Goal: Information Seeking & Learning: Learn about a topic

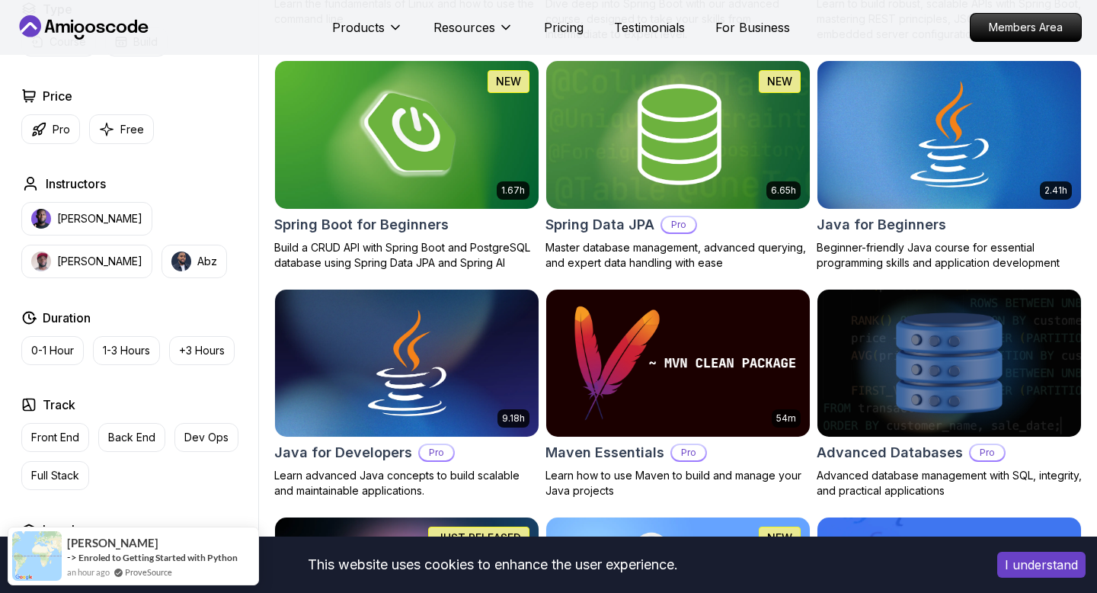
scroll to position [663, 0]
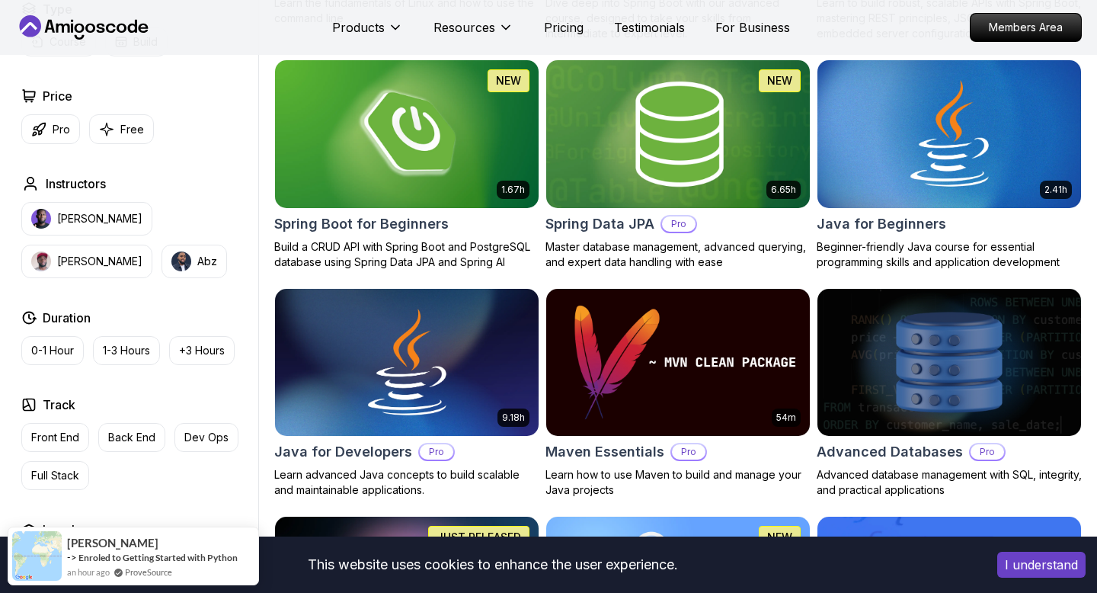
click at [609, 249] on p "Master database management, advanced querying, and expert data handling with ea…" at bounding box center [677, 254] width 265 height 30
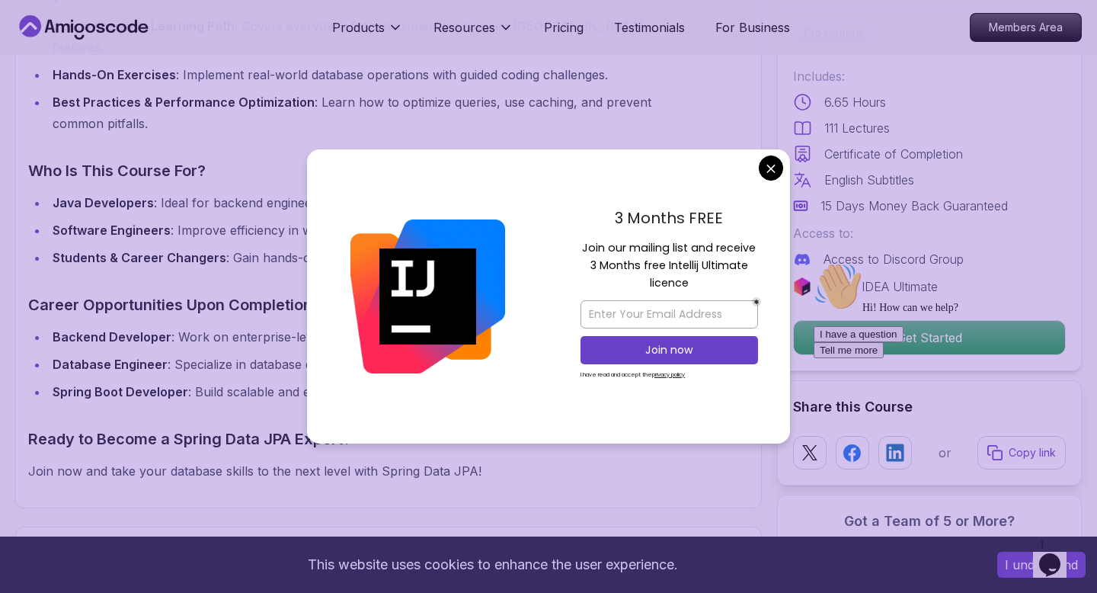
scroll to position [1331, 0]
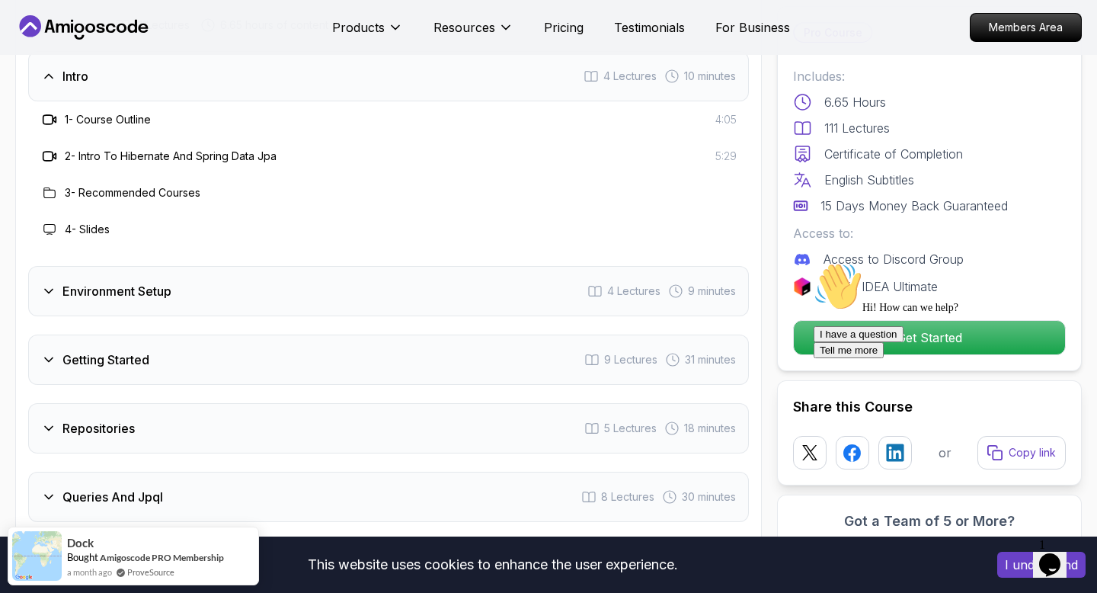
scroll to position [1913, 0]
click at [555, 263] on div "Environment Setup 4 Lectures 9 minutes" at bounding box center [388, 288] width 721 height 50
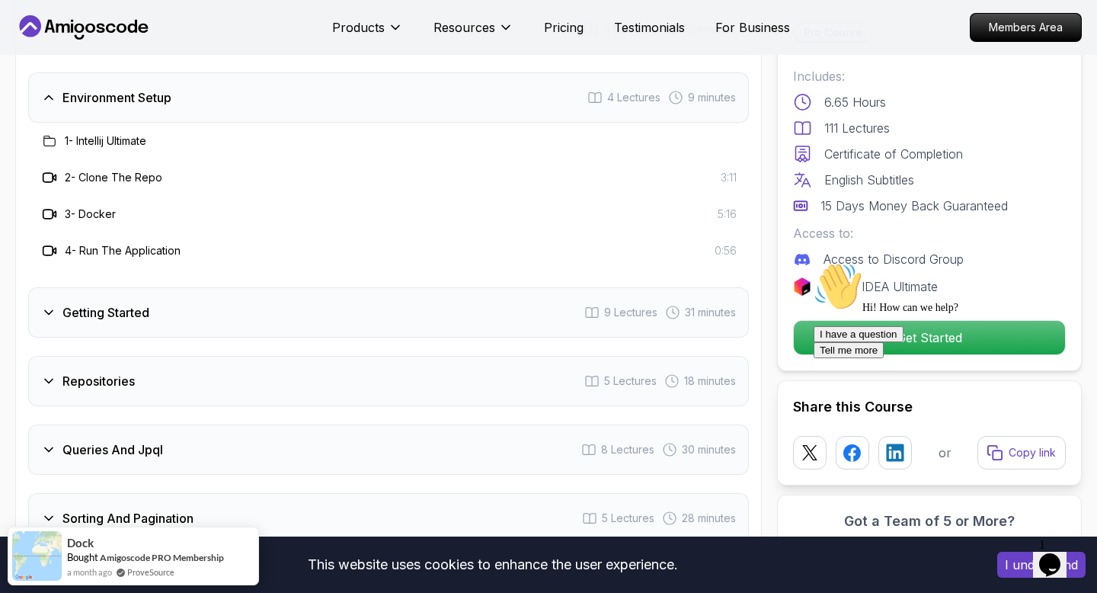
scroll to position [1959, 0]
click at [468, 300] on div "Getting Started 9 Lectures 31 minutes" at bounding box center [388, 310] width 721 height 50
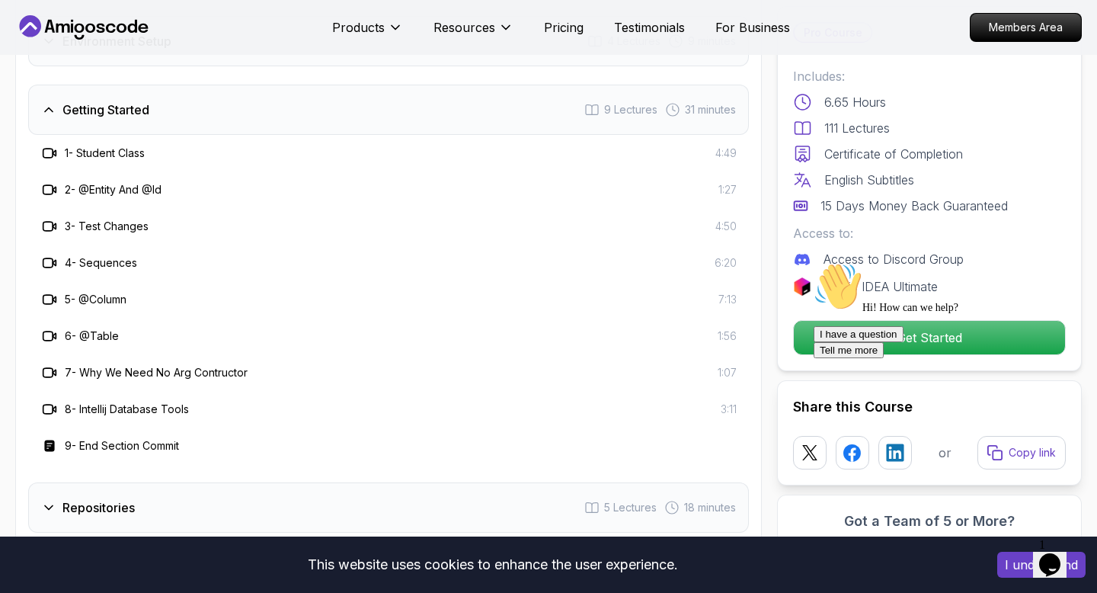
scroll to position [2002, 0]
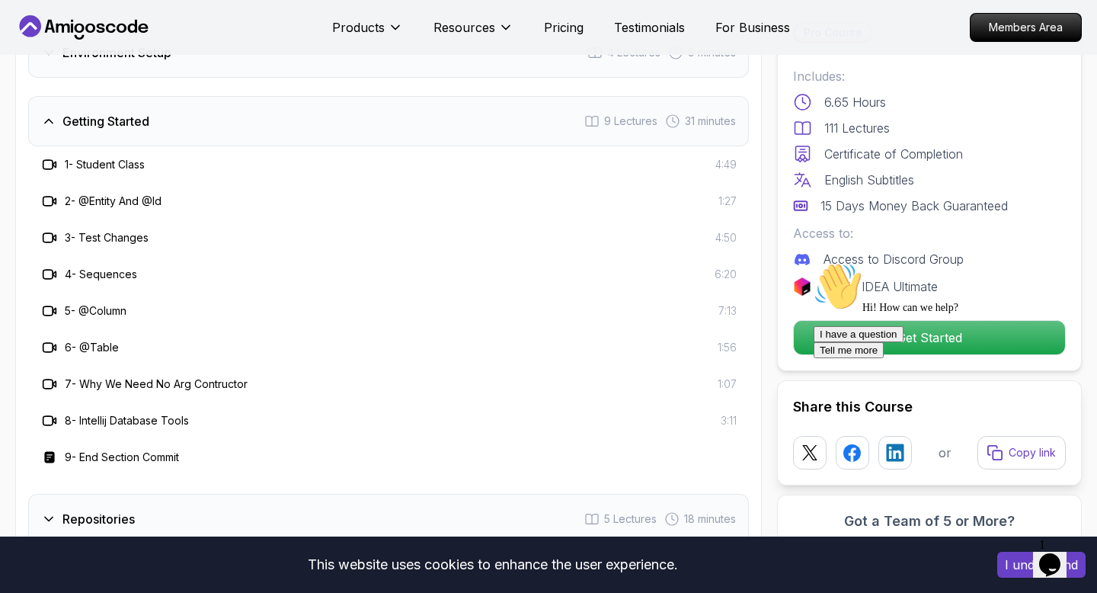
click at [478, 96] on div "Getting Started 9 Lectures 31 minutes" at bounding box center [388, 121] width 721 height 50
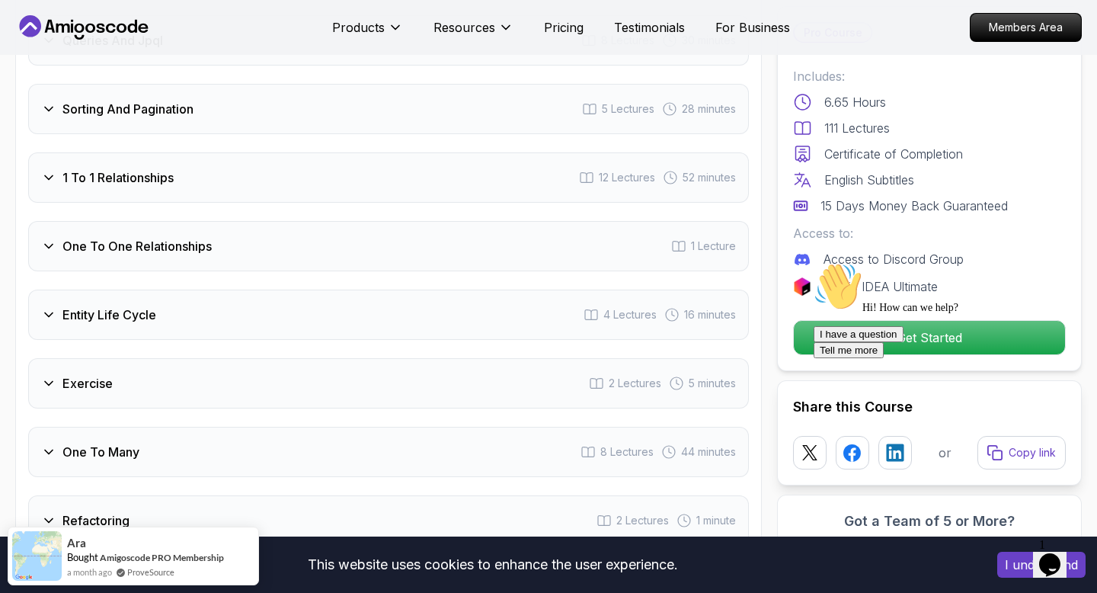
scroll to position [2221, 0]
click at [392, 293] on div "Entity Life Cycle 4 Lectures 16 minutes" at bounding box center [388, 314] width 721 height 50
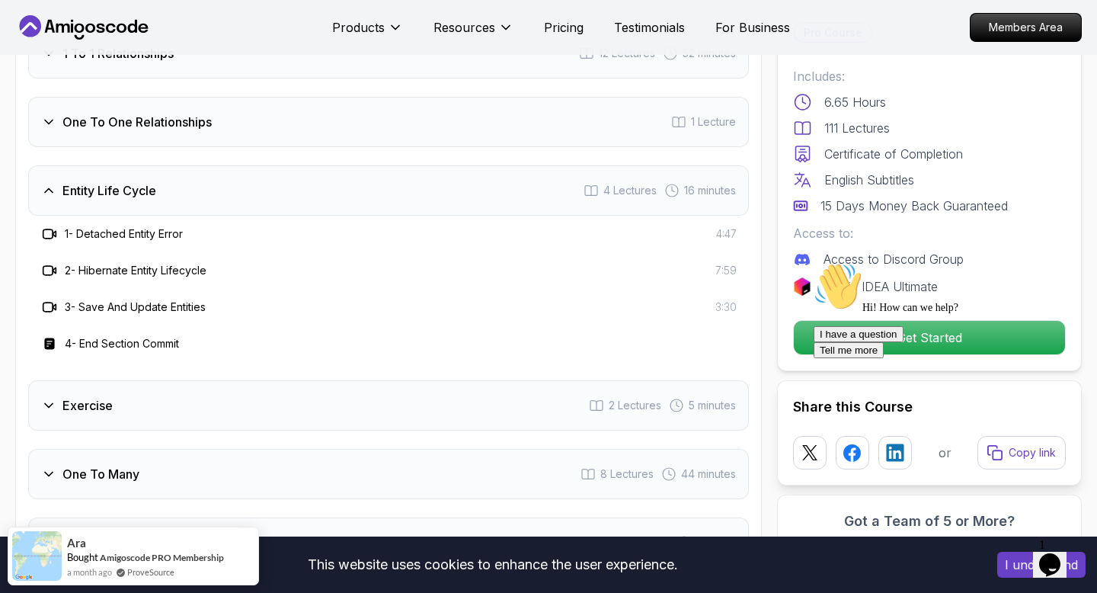
scroll to position [2346, 0]
click at [431, 164] on div "Entity Life Cycle 4 Lectures 16 minutes" at bounding box center [388, 189] width 721 height 50
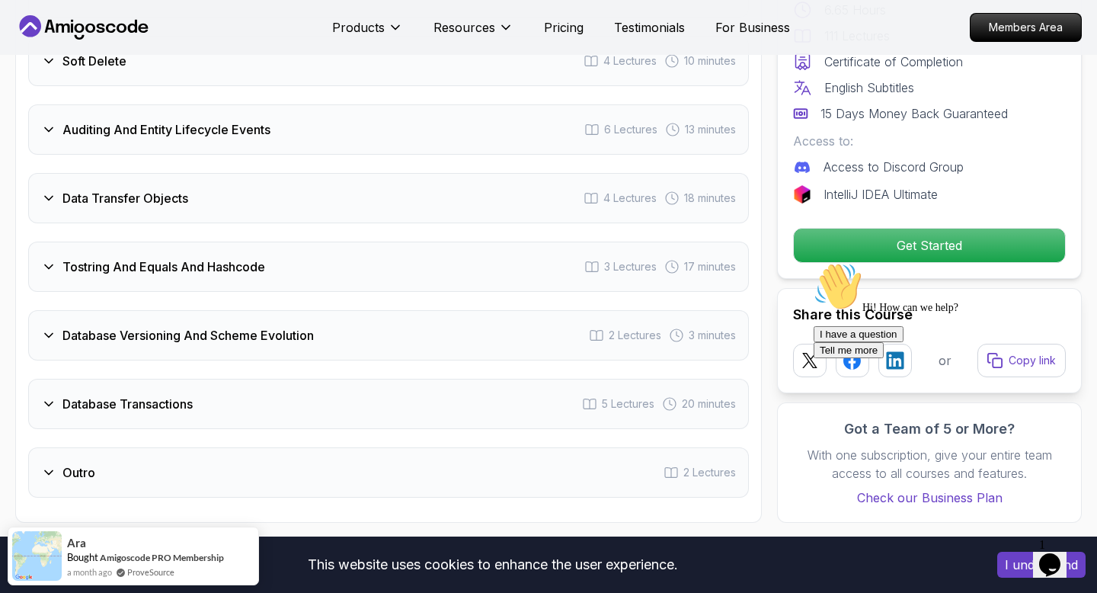
scroll to position [2886, 0]
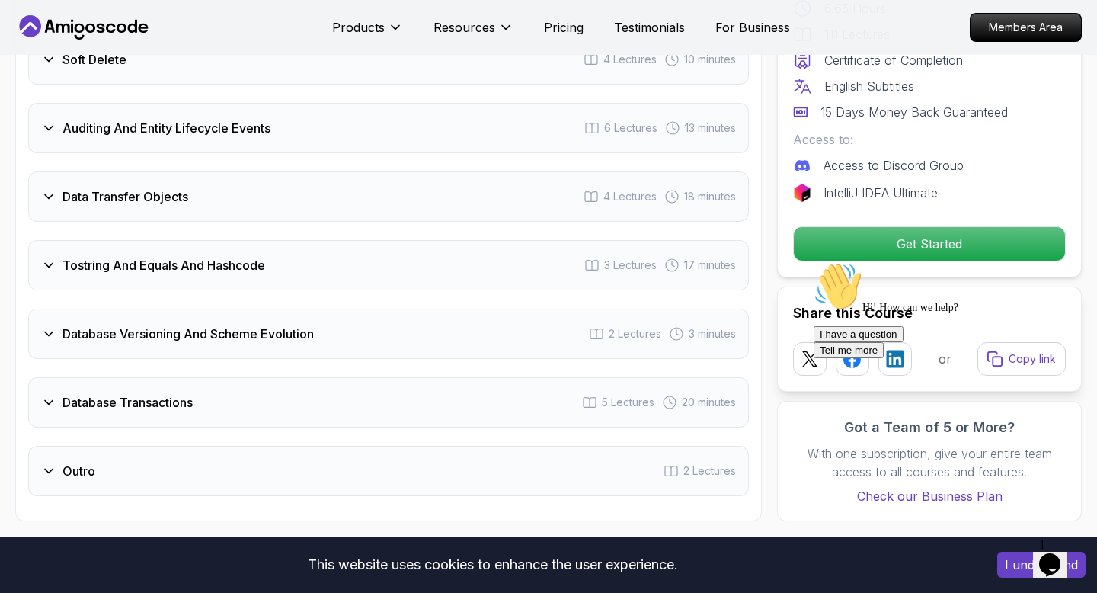
click at [356, 309] on div "Database Versioning And Scheme Evolution 2 Lectures 3 minutes" at bounding box center [388, 334] width 721 height 50
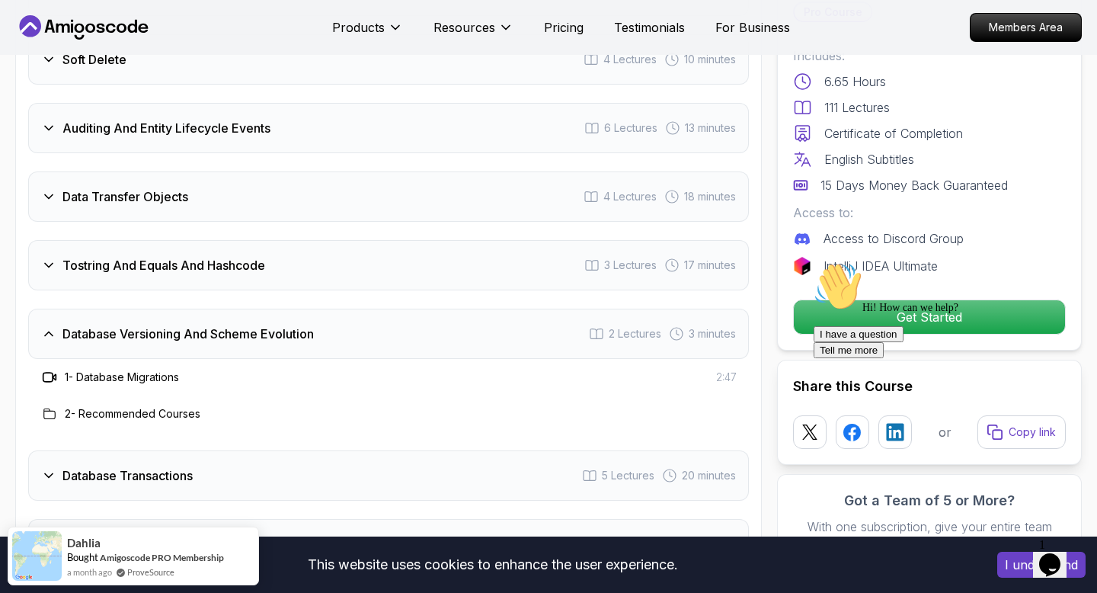
click at [356, 309] on div "Database Versioning And Scheme Evolution 2 Lectures 3 minutes" at bounding box center [388, 334] width 721 height 50
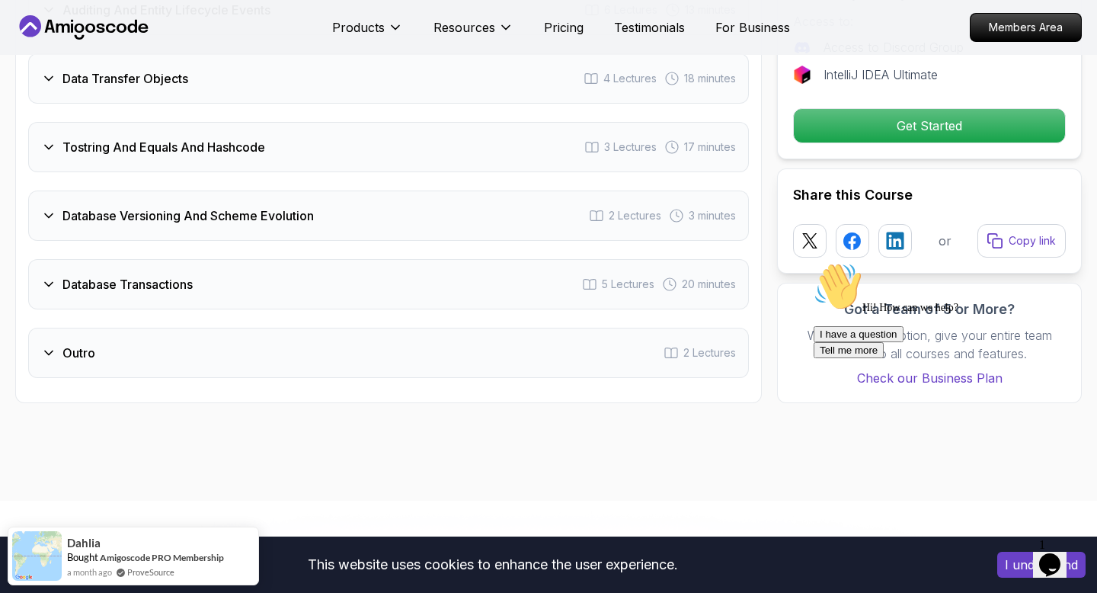
scroll to position [3005, 0]
click at [412, 272] on div "Database Transactions 5 Lectures 20 minutes" at bounding box center [388, 283] width 721 height 50
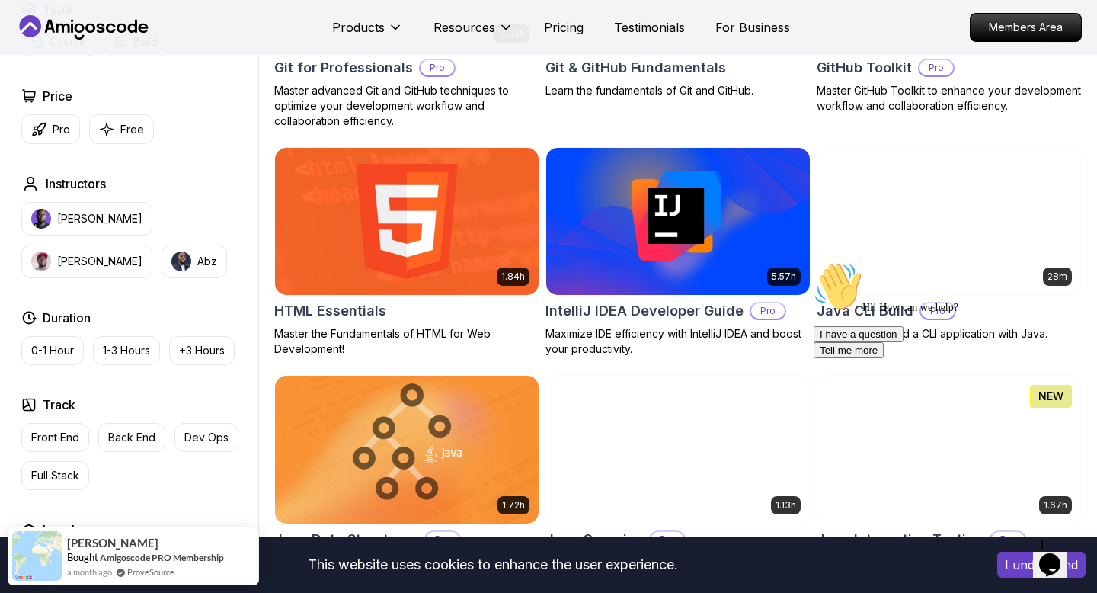
scroll to position [344, 0]
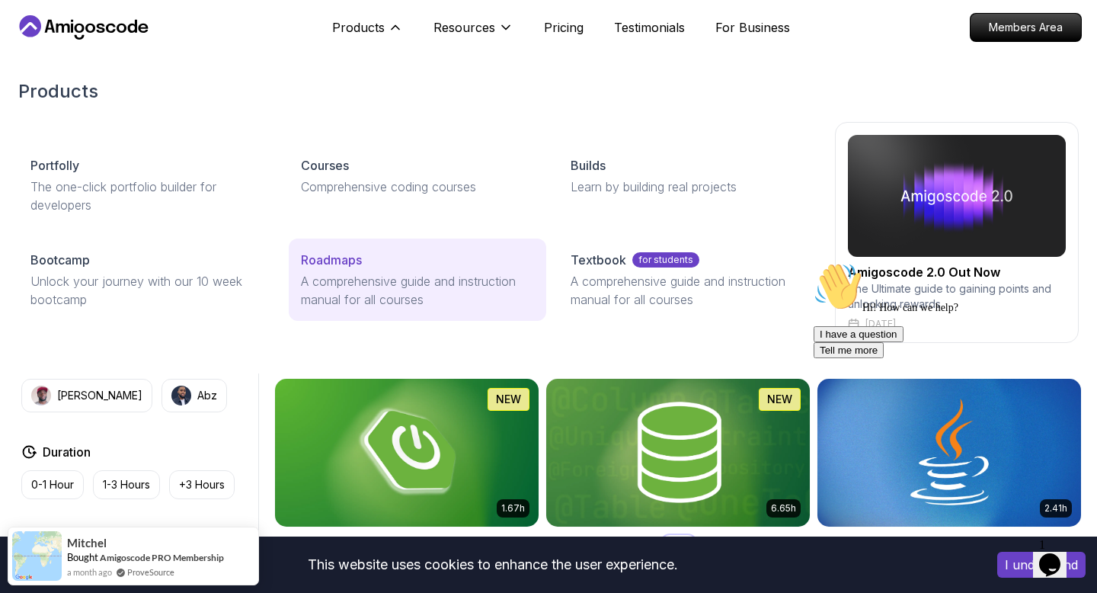
click at [360, 242] on link "Roadmaps A comprehensive guide and instruction manual for all courses" at bounding box center [418, 279] width 258 height 82
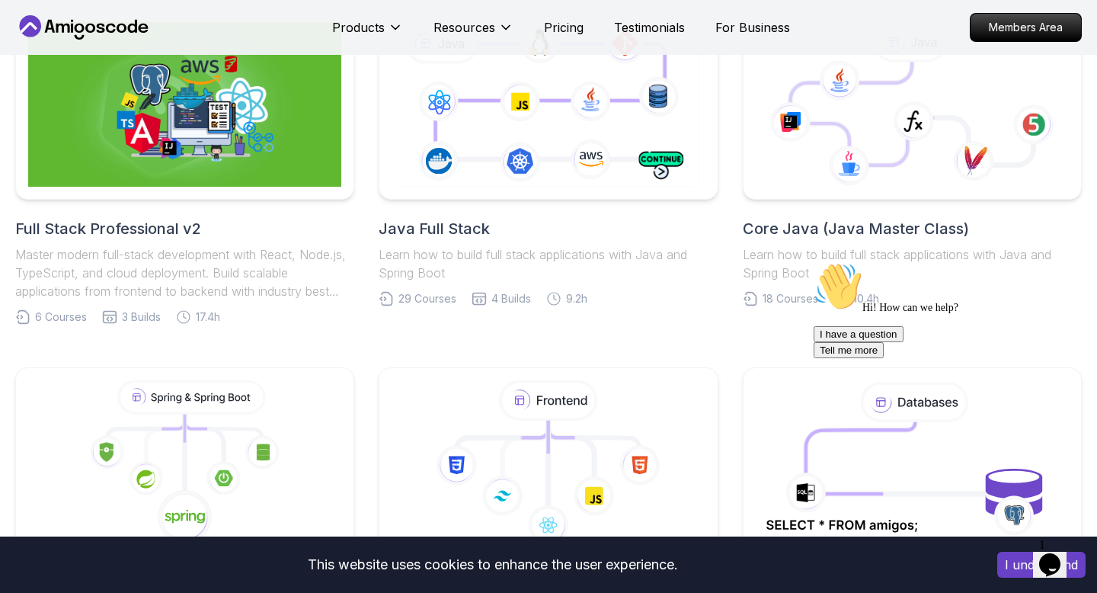
scroll to position [363, 0]
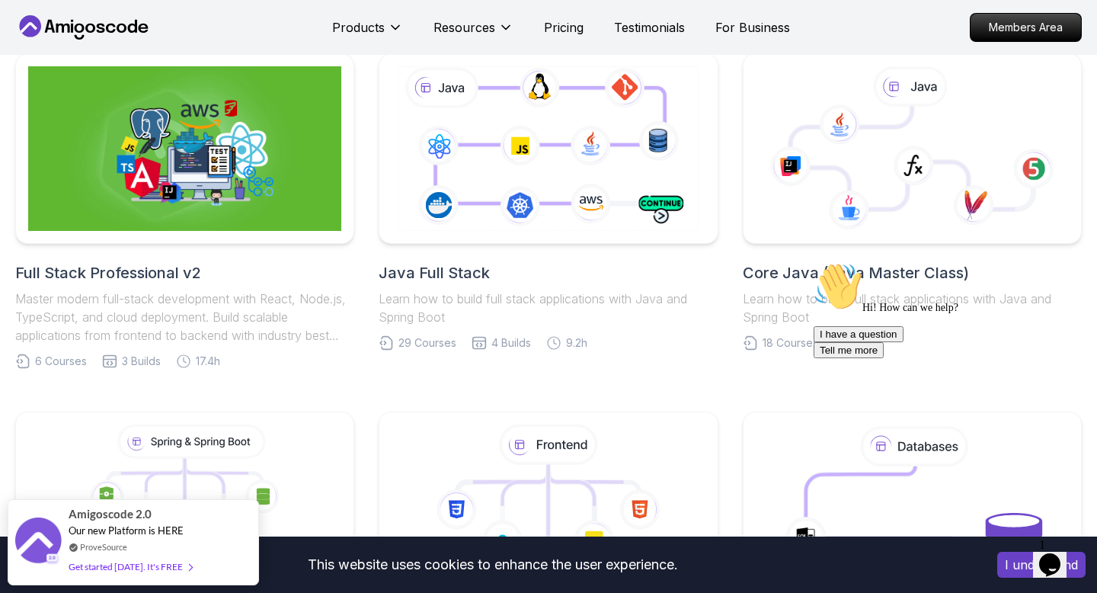
click at [805, 270] on h2 "Core Java (Java Master Class)" at bounding box center [912, 272] width 339 height 21
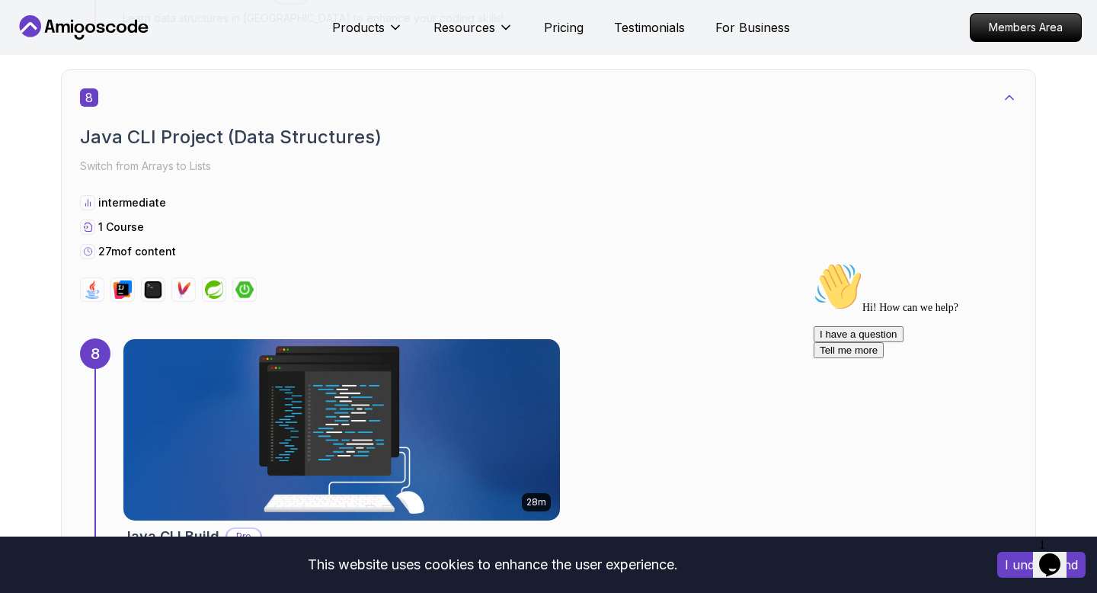
scroll to position [4719, 0]
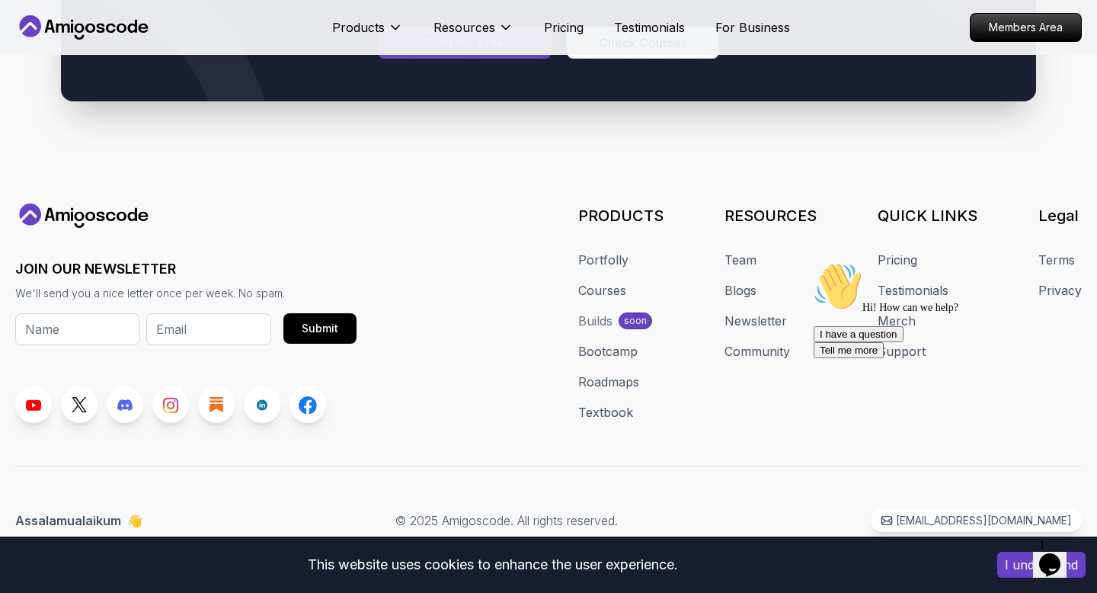
scroll to position [1671, 0]
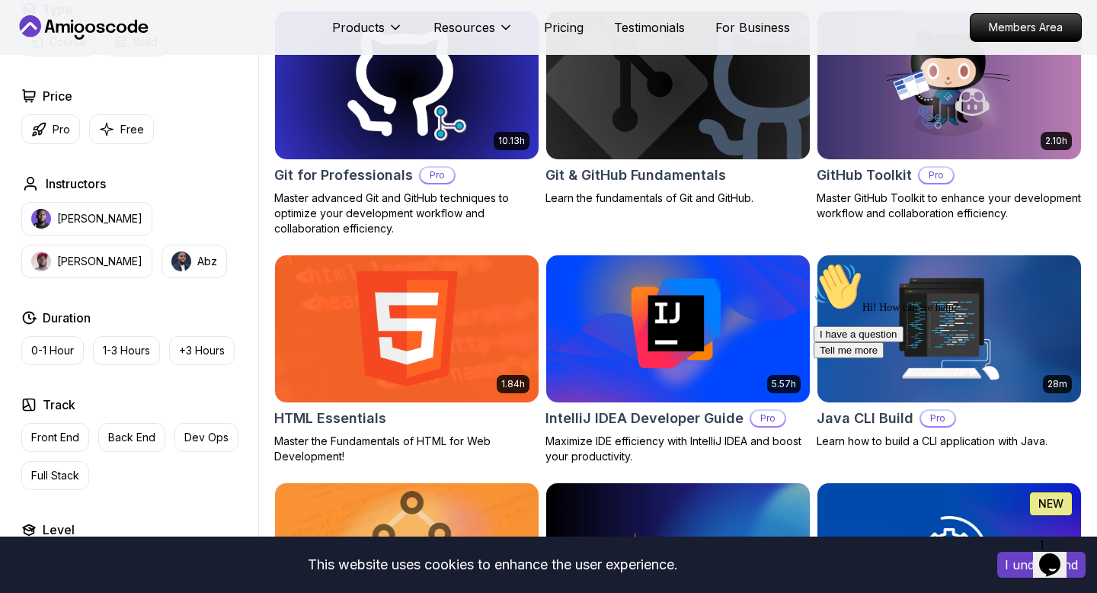
scroll to position [427, 0]
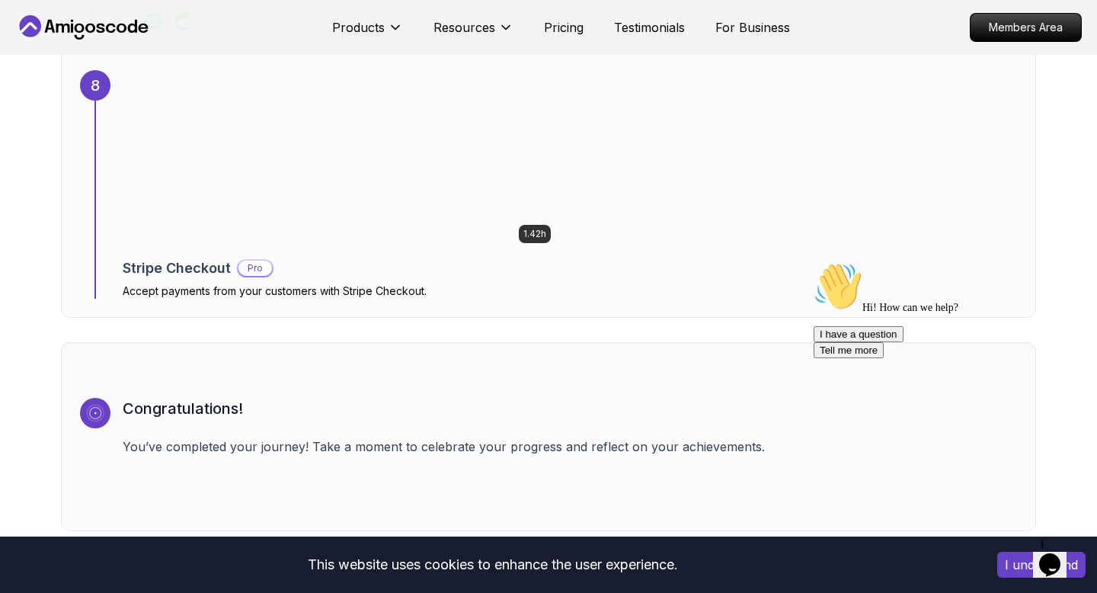
scroll to position [4996, 0]
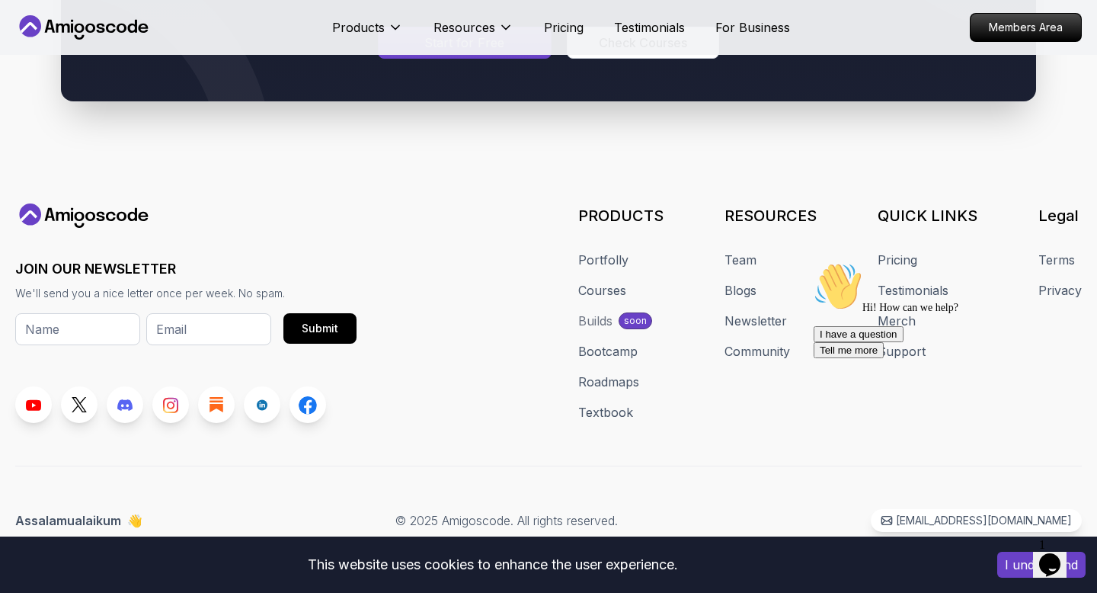
scroll to position [453, 0]
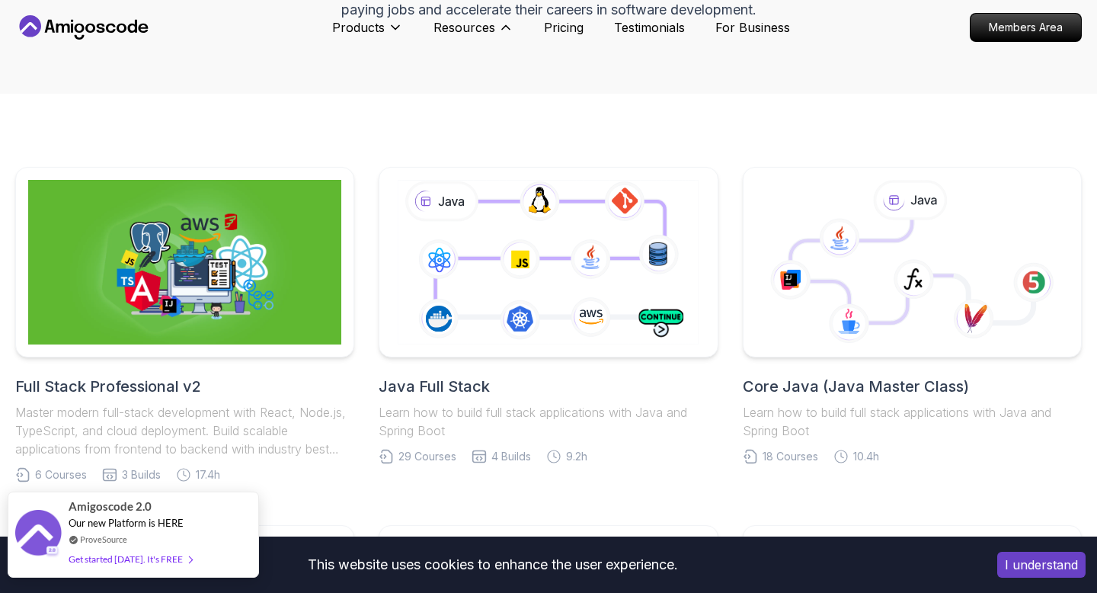
scroll to position [363, 0]
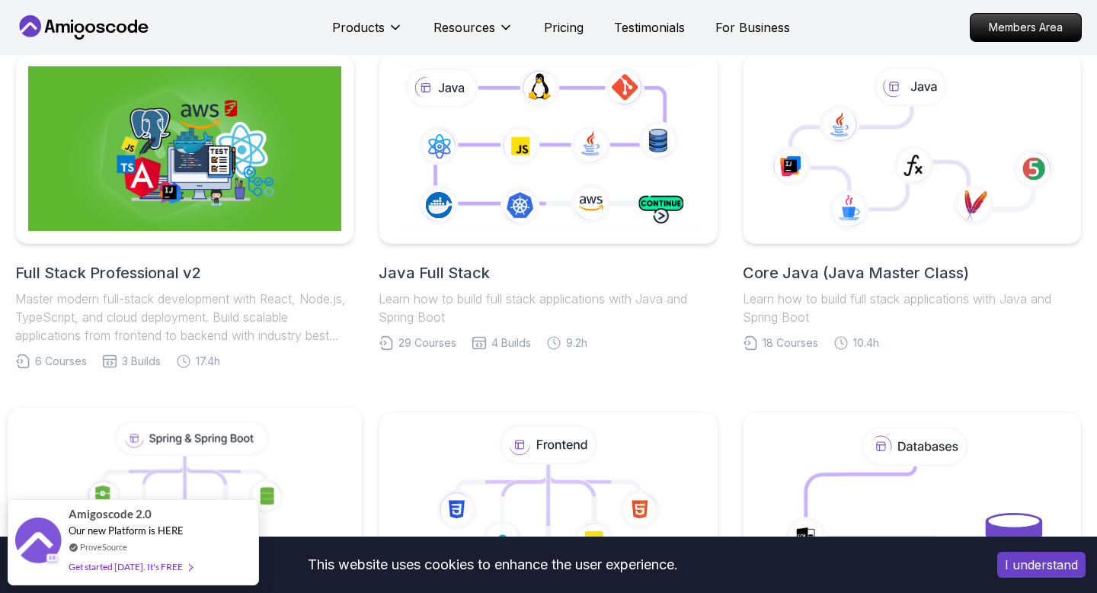
click at [266, 420] on icon at bounding box center [185, 506] width 329 height 173
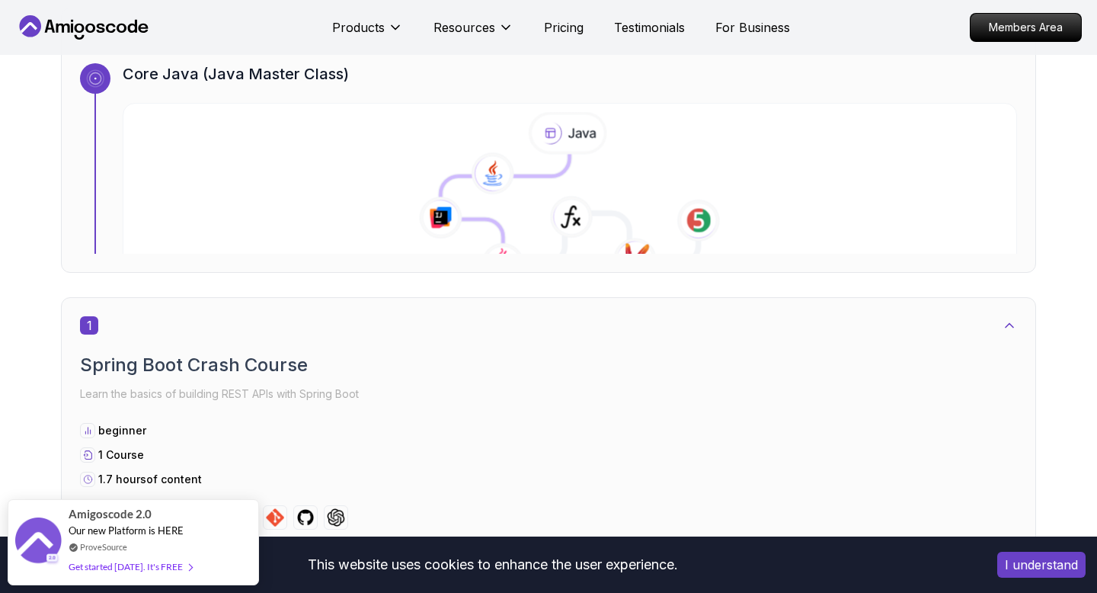
scroll to position [534, 0]
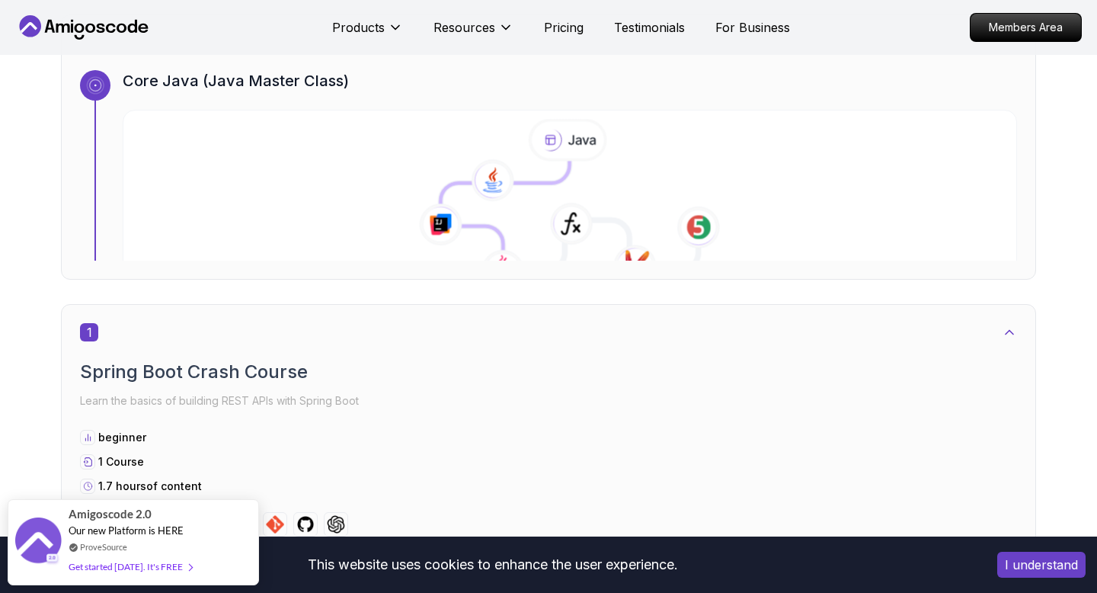
click at [539, 185] on icon at bounding box center [504, 216] width 129 height 110
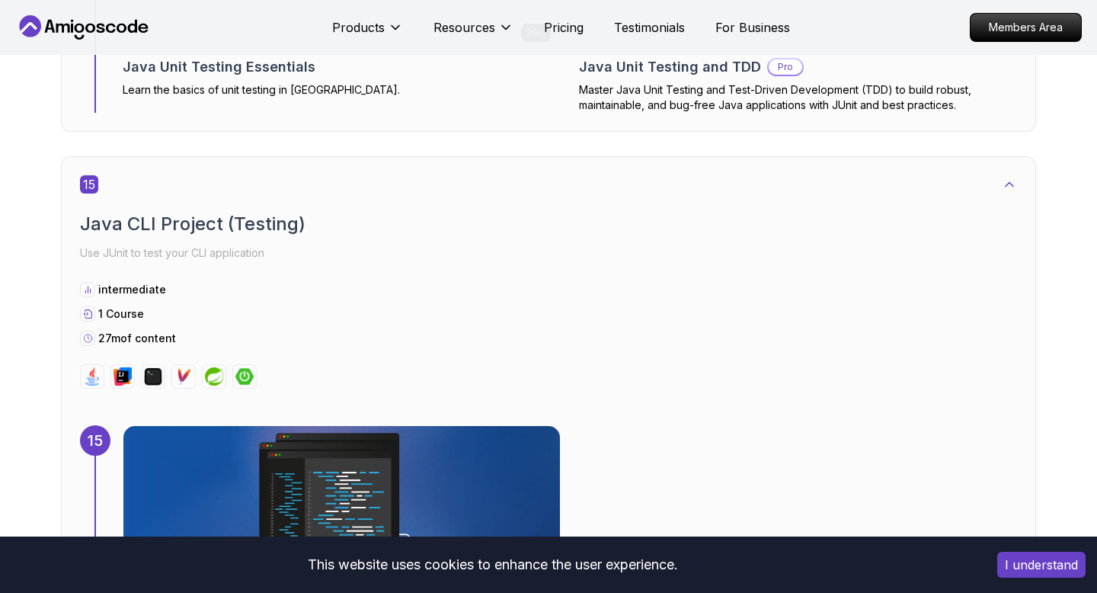
scroll to position [8813, 0]
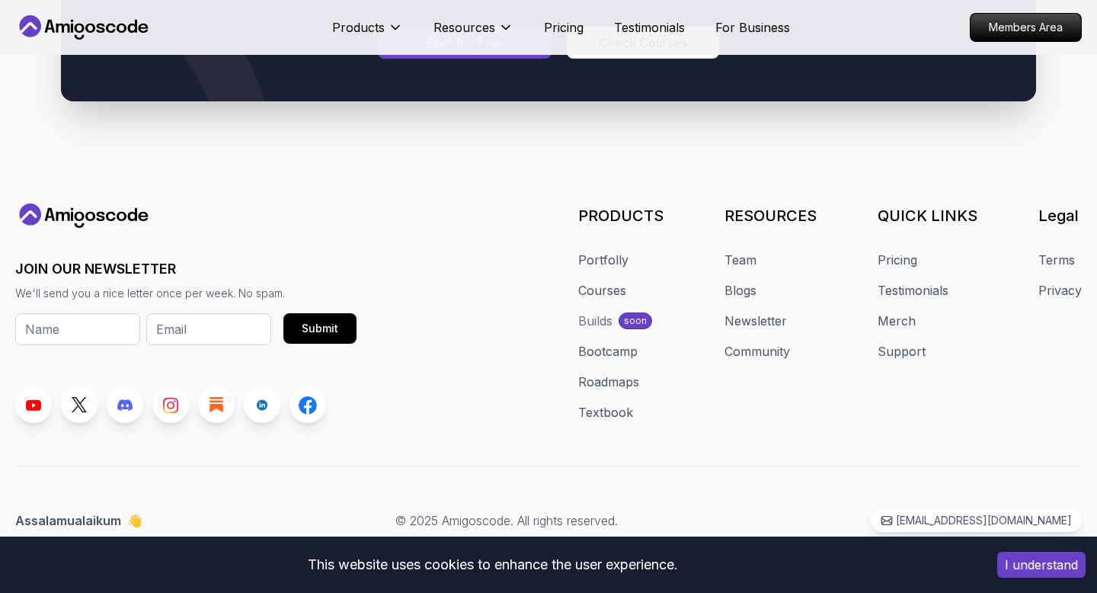
scroll to position [507, 0]
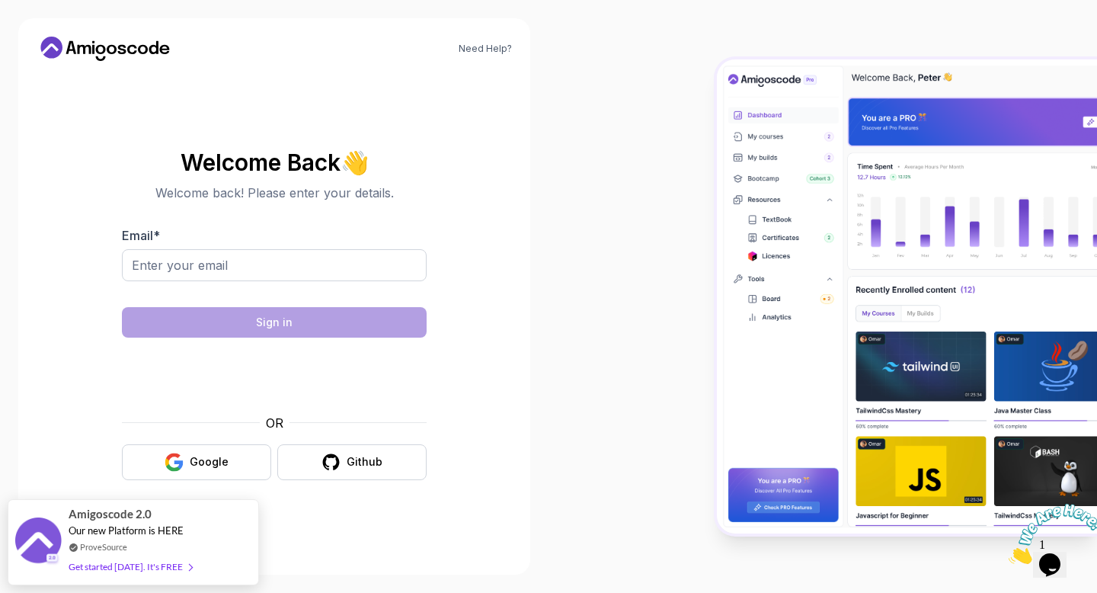
click at [1045, 544] on img at bounding box center [1056, 534] width 94 height 60
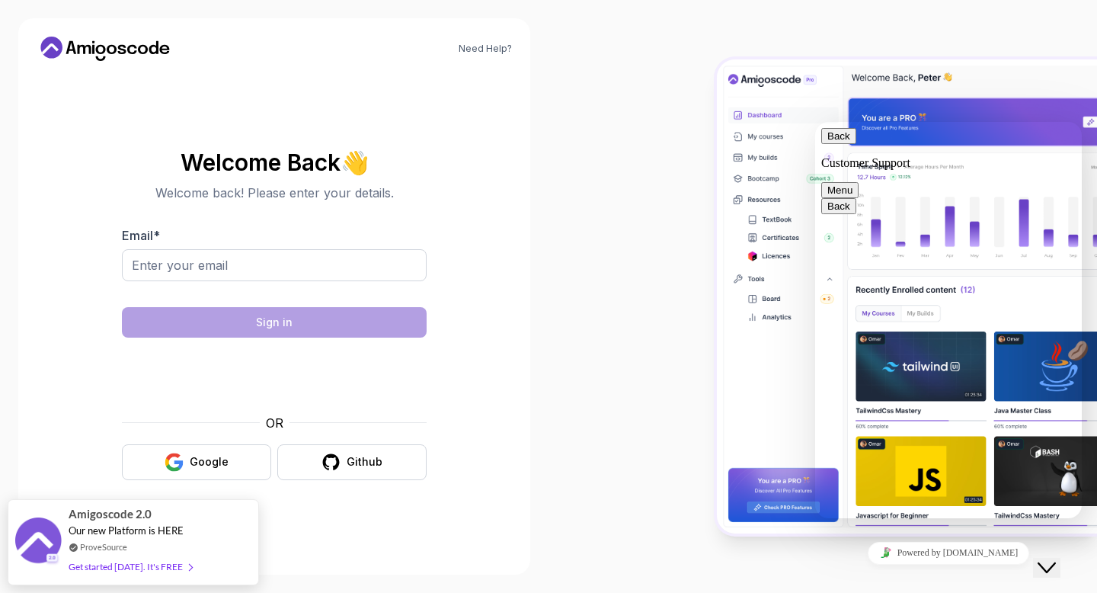
click at [1046, 558] on div "Close Chat This icon closes the chat window." at bounding box center [1047, 567] width 18 height 18
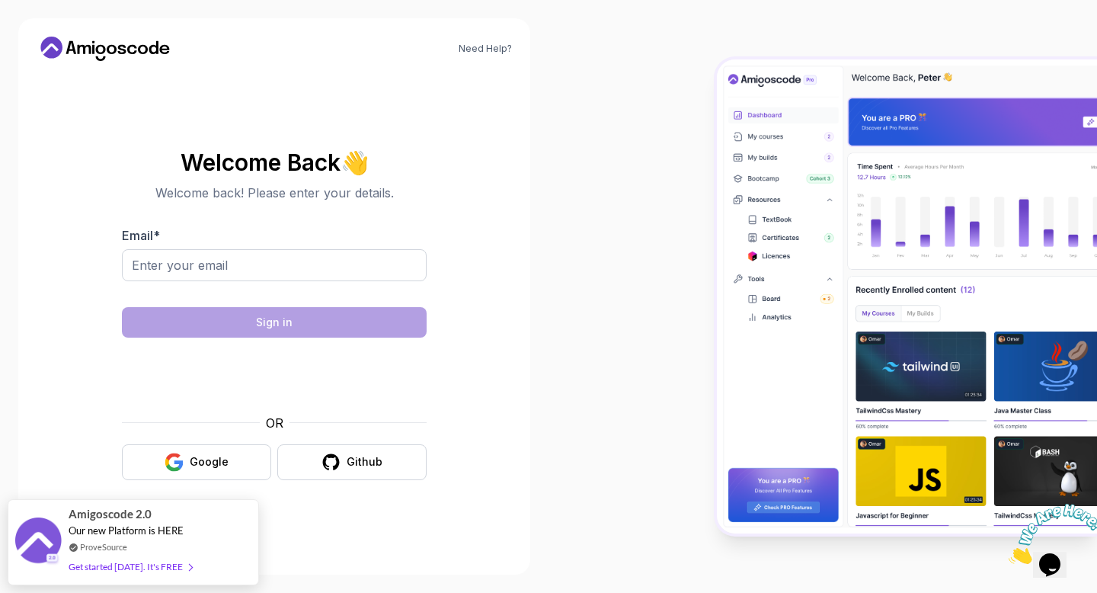
click at [1056, 562] on img at bounding box center [1056, 534] width 94 height 60
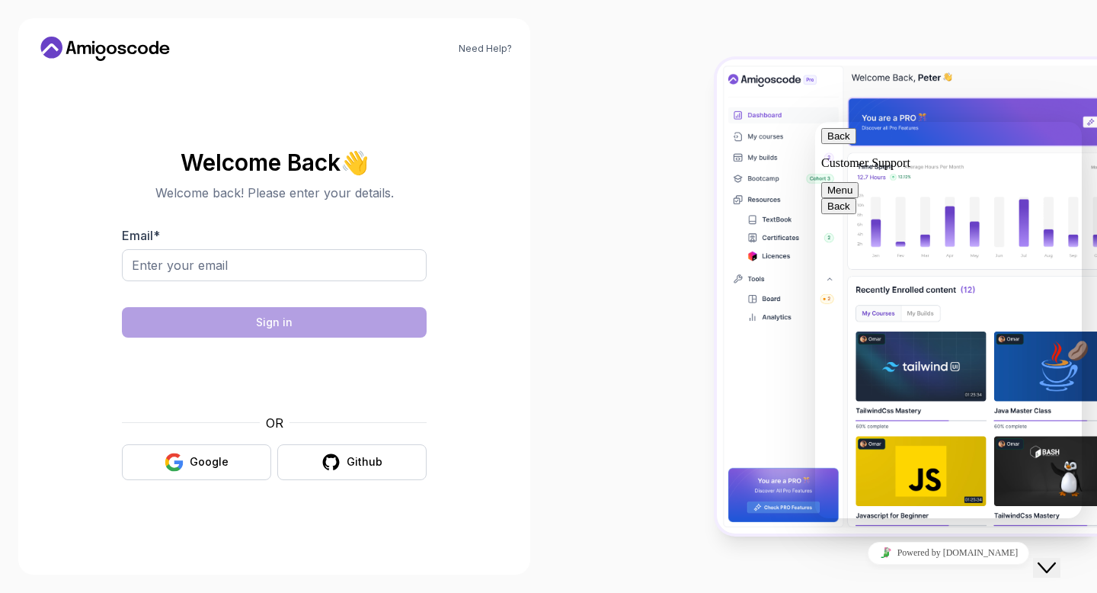
click at [859, 182] on button "Menu" at bounding box center [839, 190] width 37 height 16
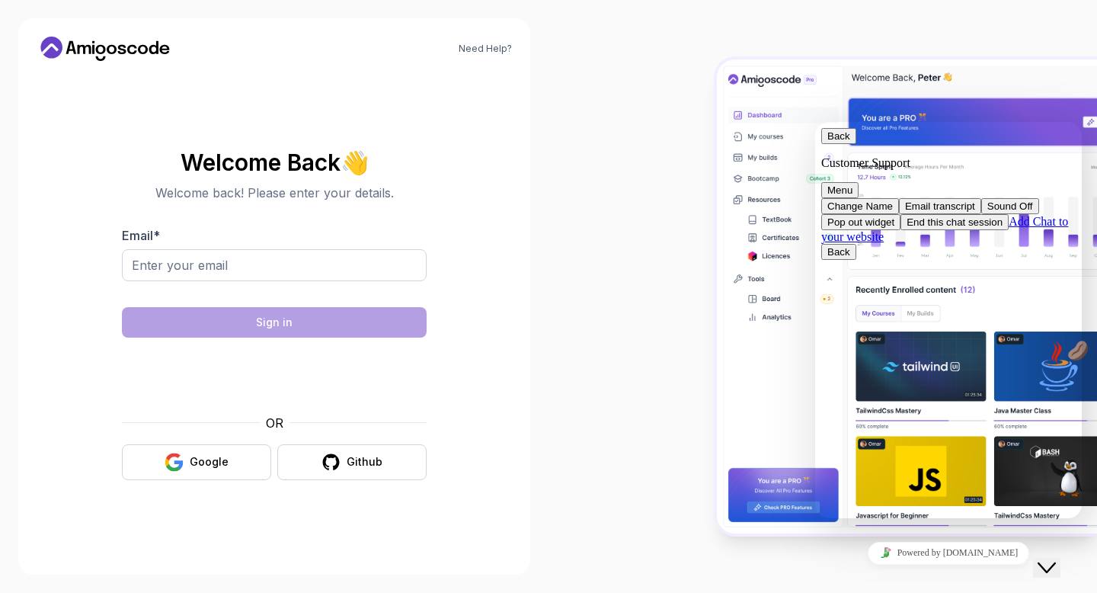
click at [989, 230] on button "End this chat session" at bounding box center [954, 222] width 108 height 16
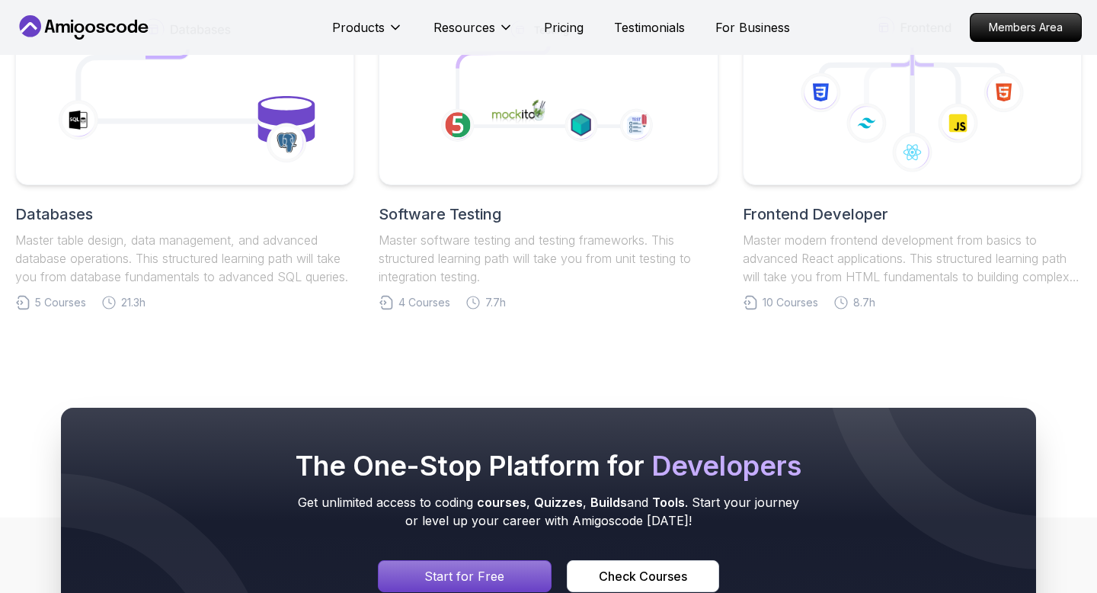
scroll to position [5714, 0]
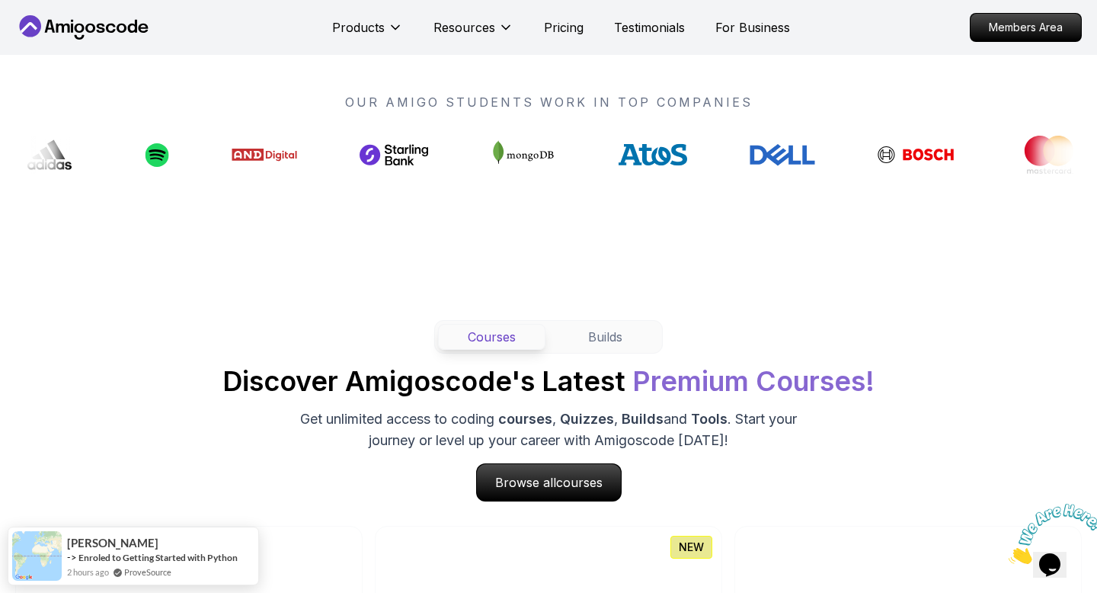
scroll to position [1236, 0]
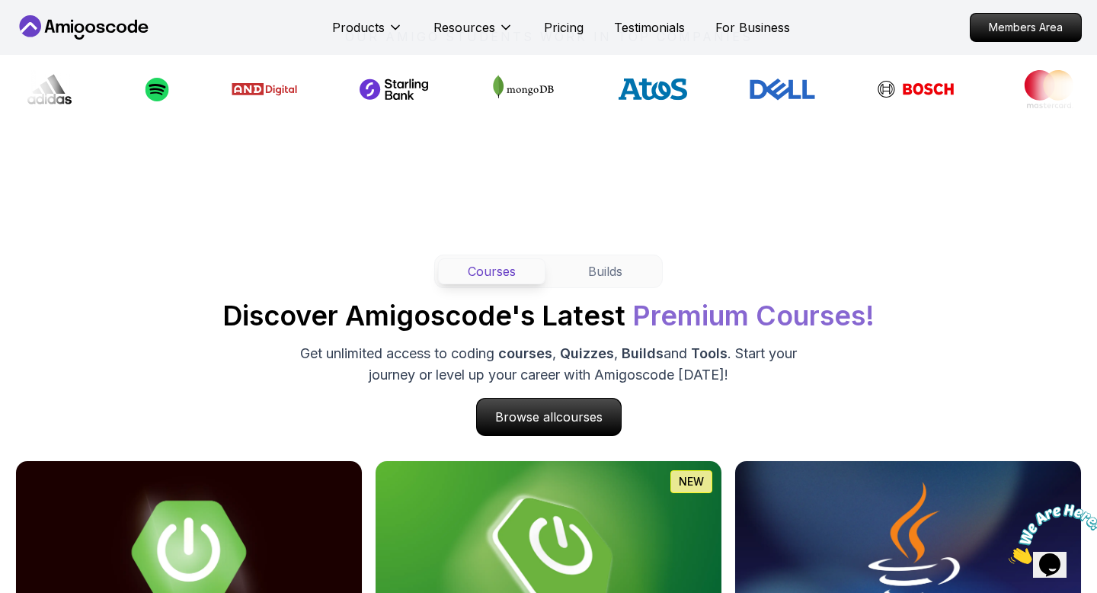
click at [580, 269] on button "Builds" at bounding box center [605, 271] width 107 height 26
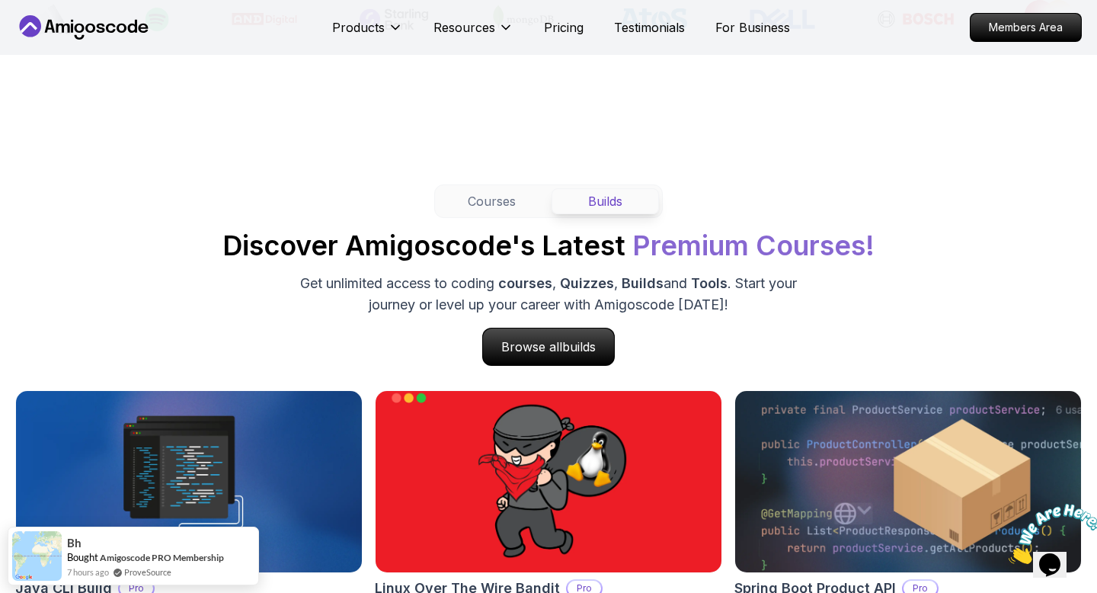
scroll to position [1299, 0]
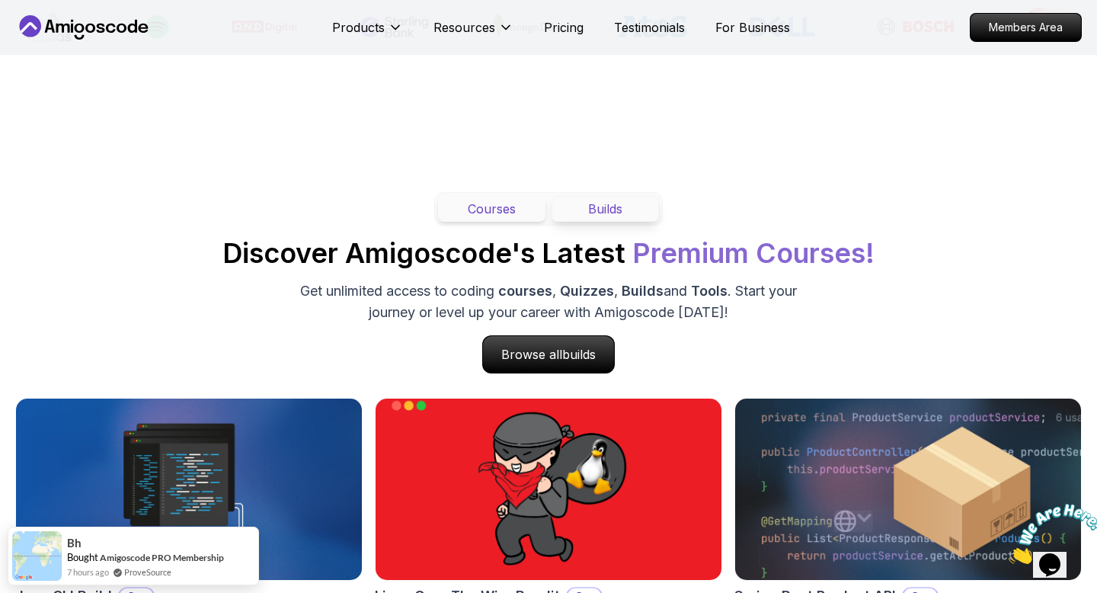
click at [503, 217] on button "Courses" at bounding box center [491, 209] width 107 height 26
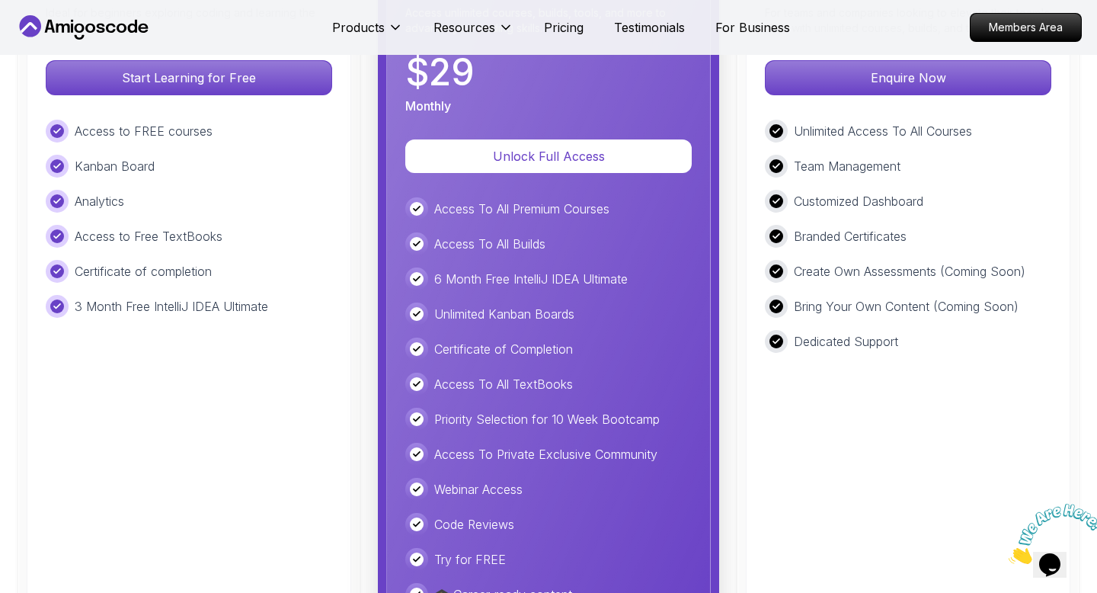
scroll to position [3619, 0]
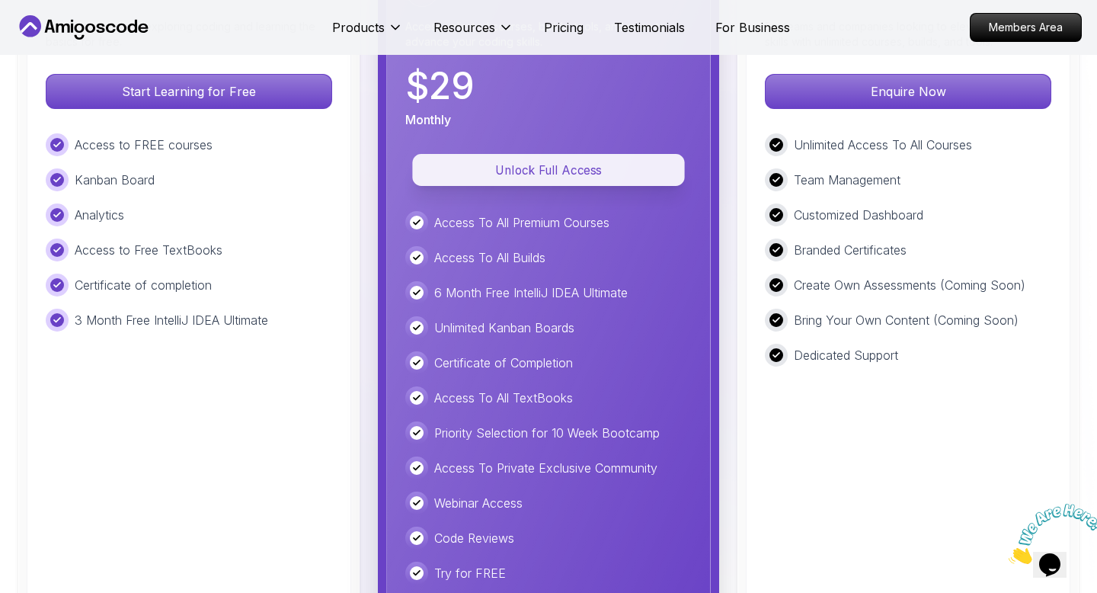
click at [549, 166] on p "Unlock Full Access" at bounding box center [549, 170] width 238 height 18
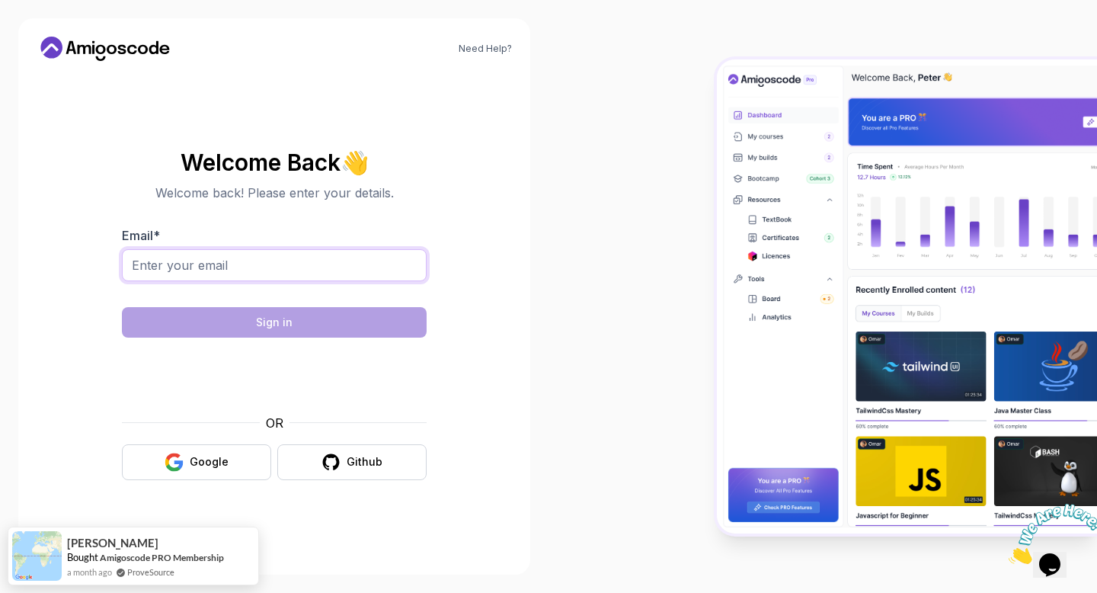
click at [360, 270] on input "Email *" at bounding box center [274, 265] width 305 height 32
type input "yahya.yasin27@live.com"
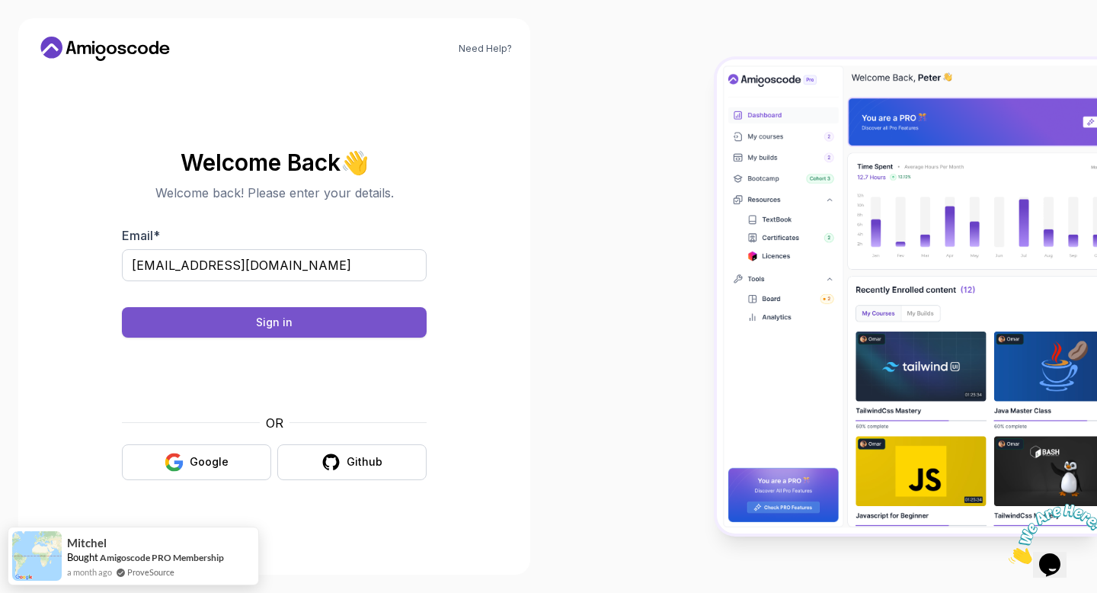
click at [351, 321] on button "Sign in" at bounding box center [274, 322] width 305 height 30
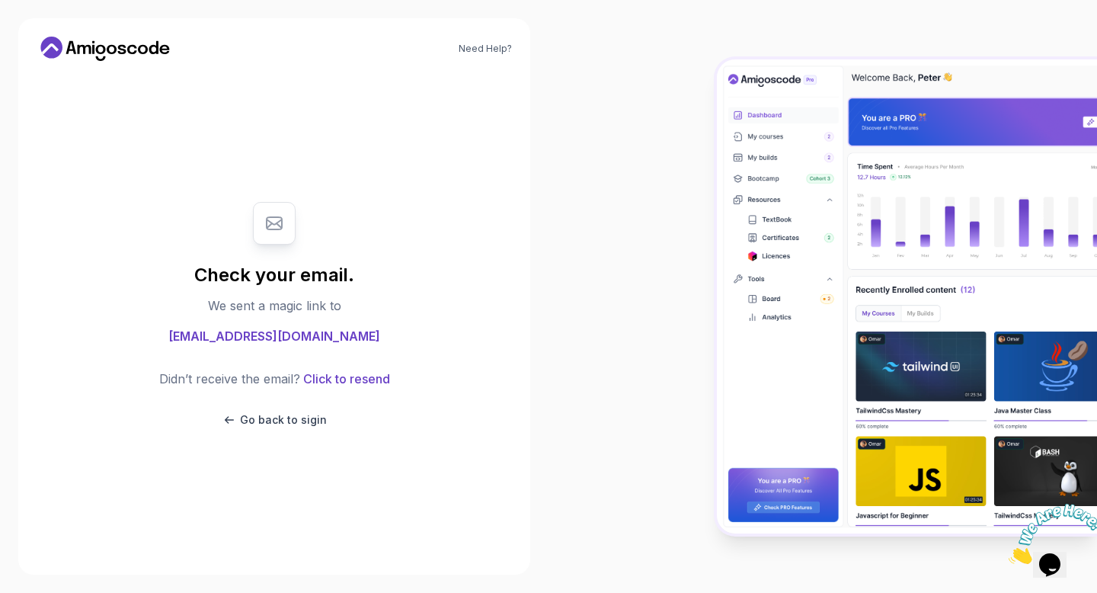
click at [145, 56] on icon at bounding box center [105, 49] width 137 height 24
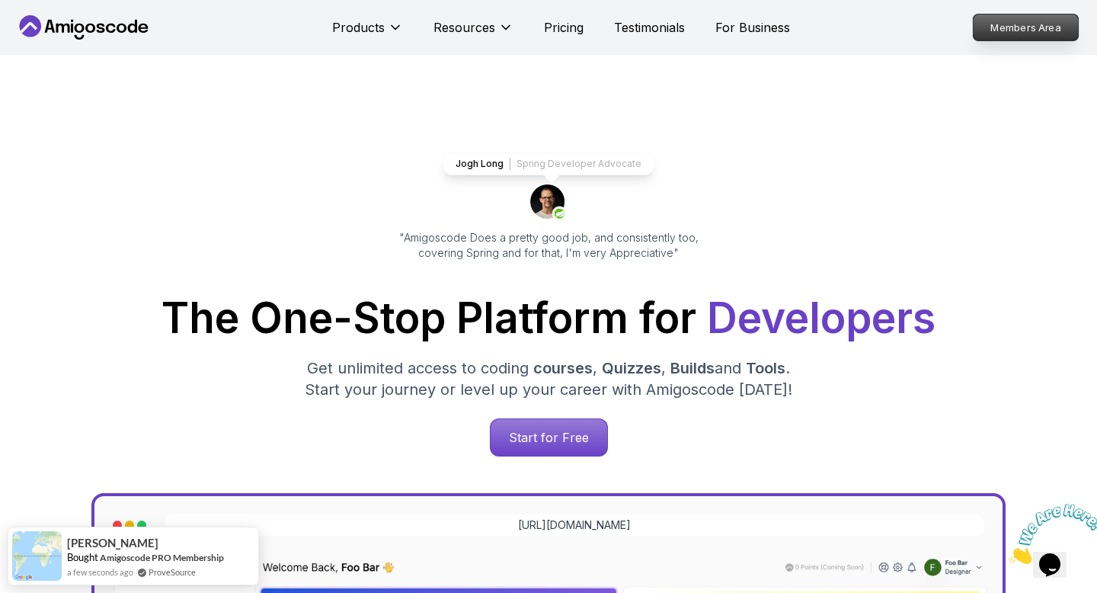
click at [1022, 33] on p "Members Area" at bounding box center [1026, 27] width 105 height 26
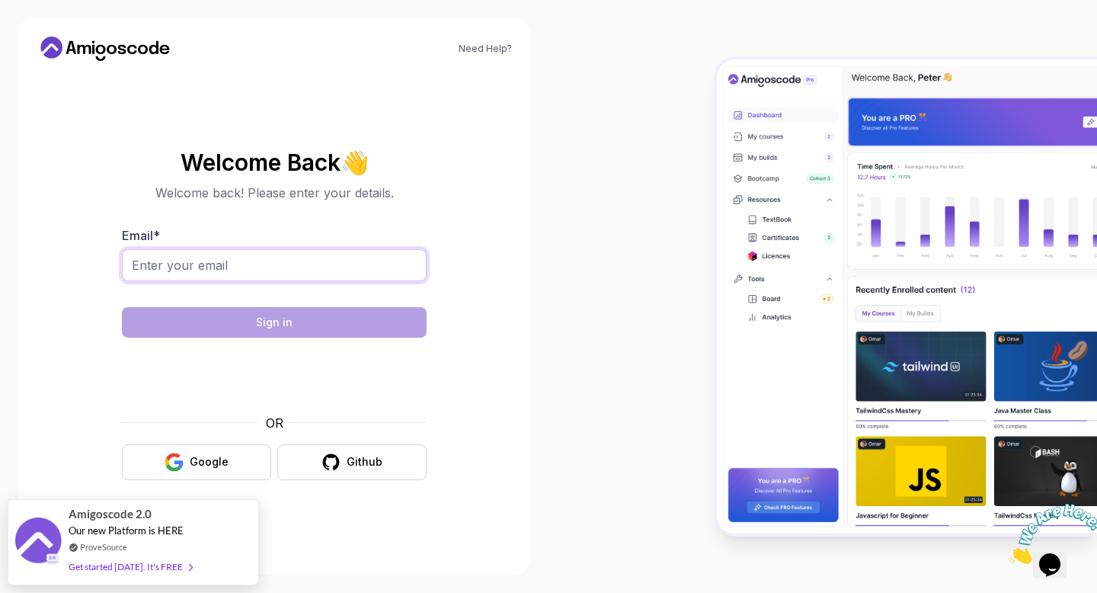
click at [309, 264] on input "Email *" at bounding box center [274, 265] width 305 height 32
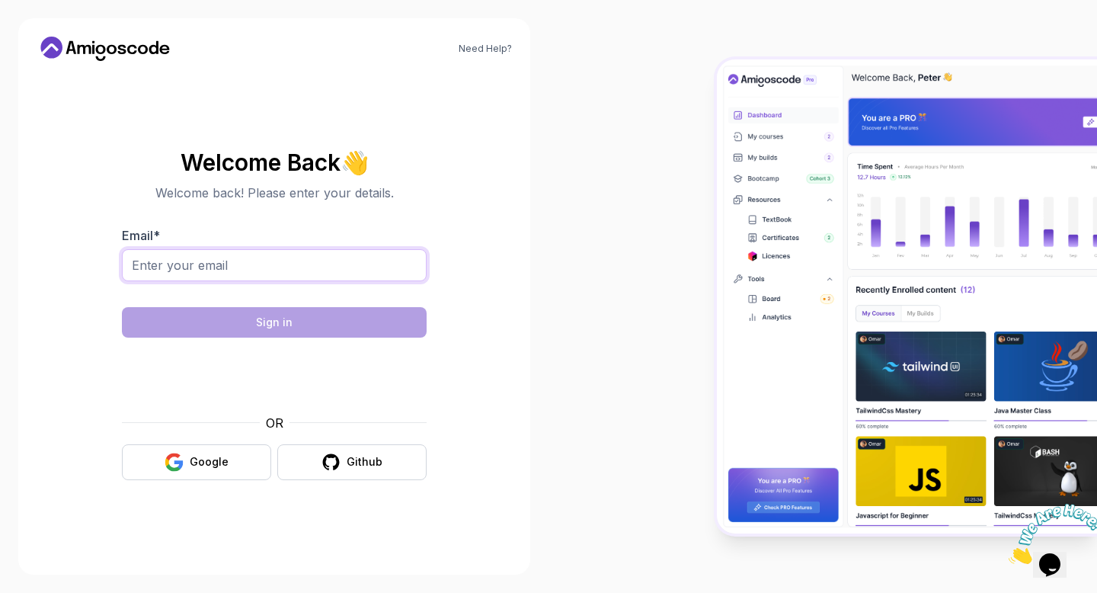
type input "yahya.yasin27@live.com"
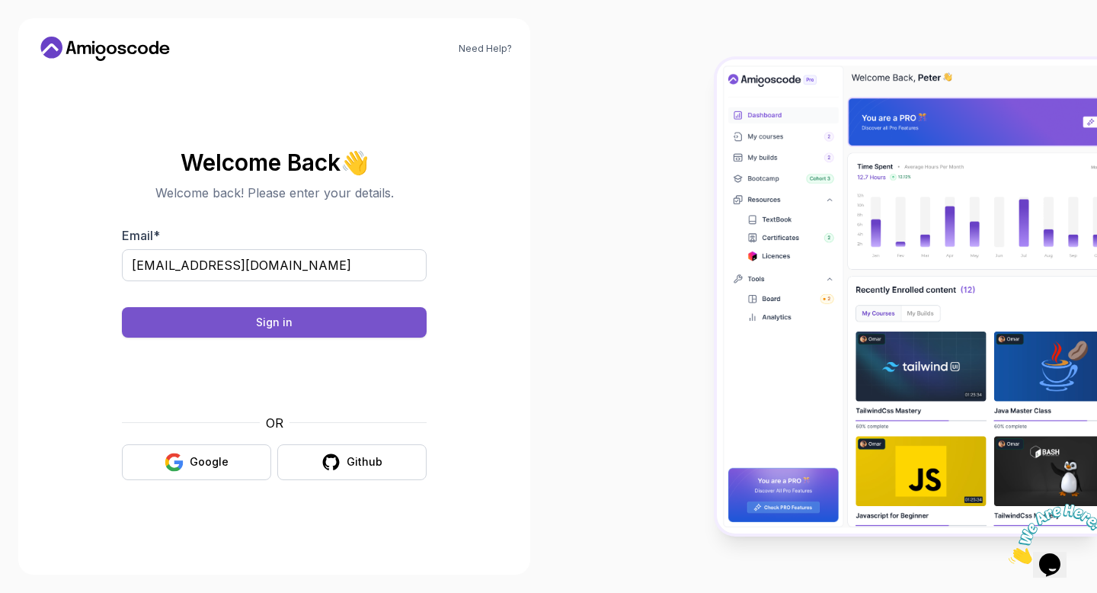
click at [401, 321] on button "Sign in" at bounding box center [274, 322] width 305 height 30
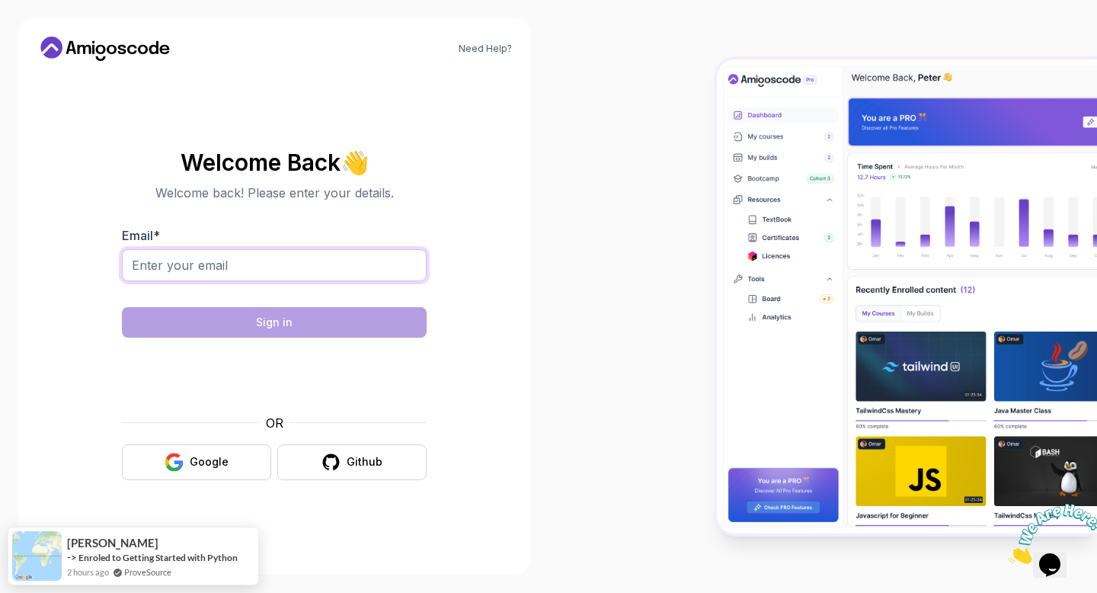
click at [281, 259] on input "Email *" at bounding box center [274, 265] width 305 height 32
type input "[EMAIL_ADDRESS][DOMAIN_NAME]"
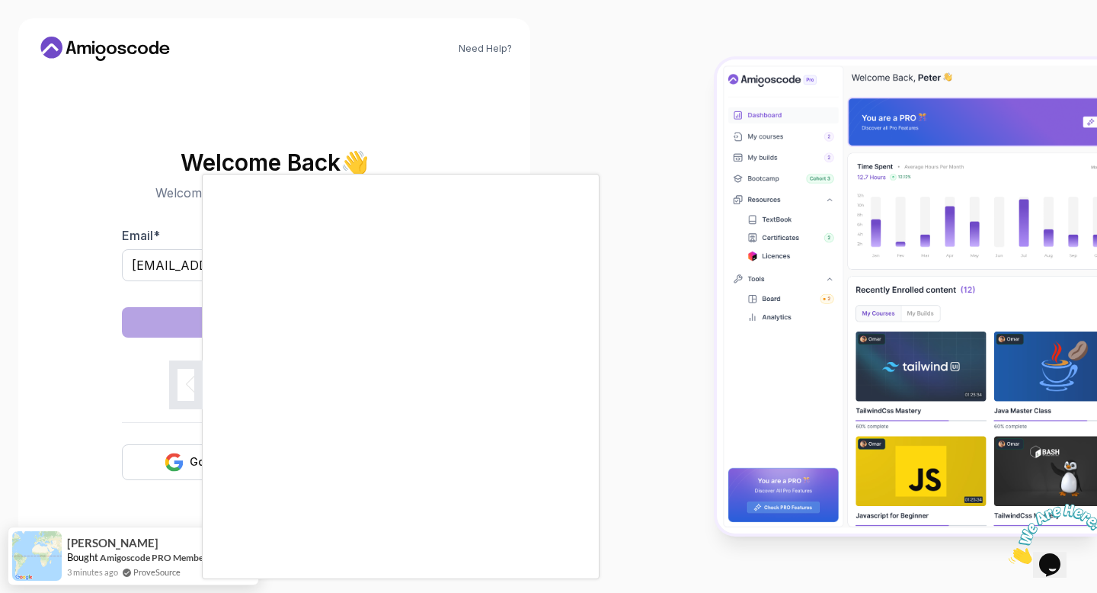
click at [764, 177] on body "Need Help? Welcome Back 👋 Welcome back! Please enter your details. Email * yahy…" at bounding box center [548, 296] width 1097 height 593
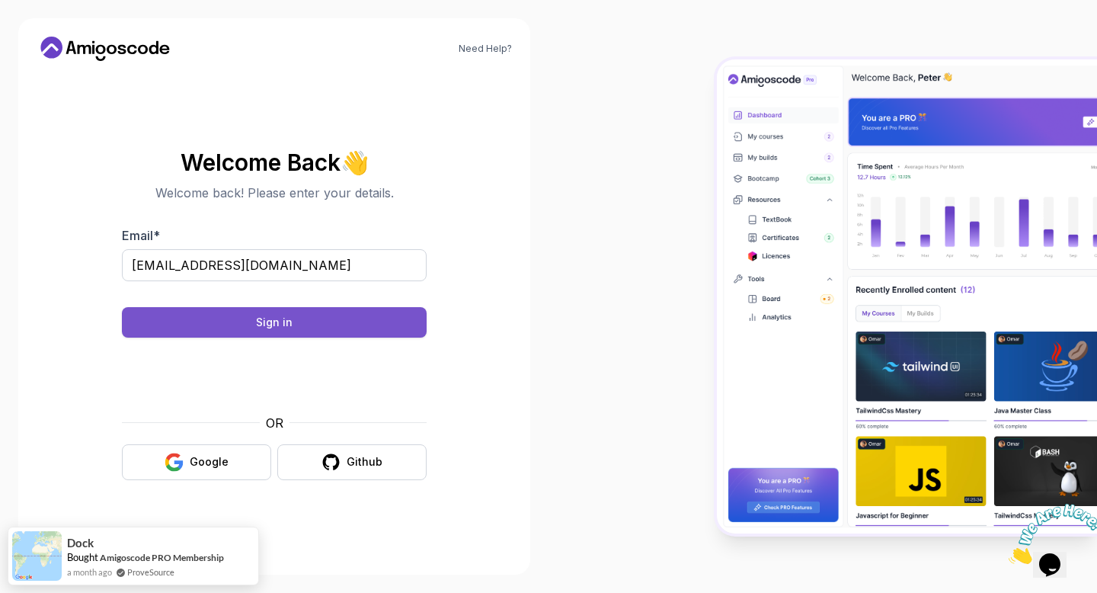
click at [362, 324] on button "Sign in" at bounding box center [274, 322] width 305 height 30
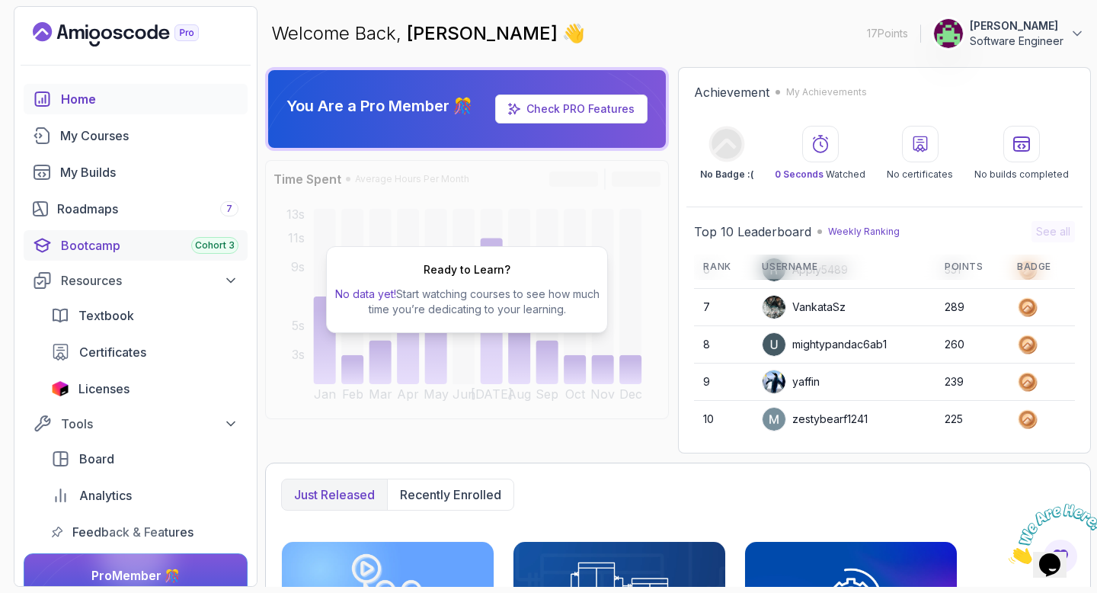
click at [206, 240] on span "Cohort 3" at bounding box center [215, 245] width 40 height 12
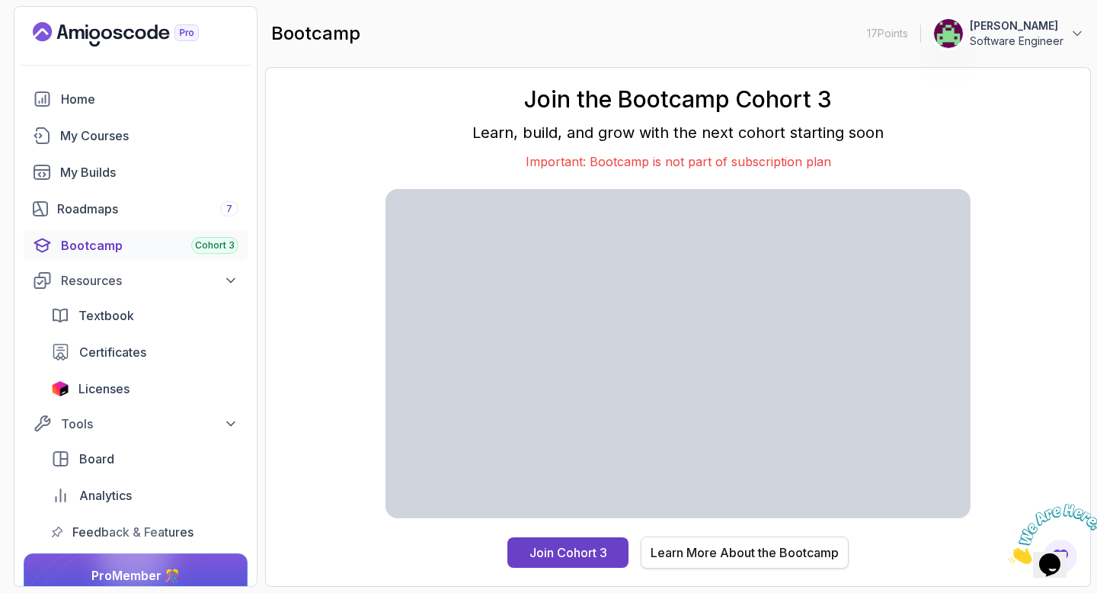
click at [689, 551] on div "Learn More About the Bootcamp" at bounding box center [745, 552] width 188 height 18
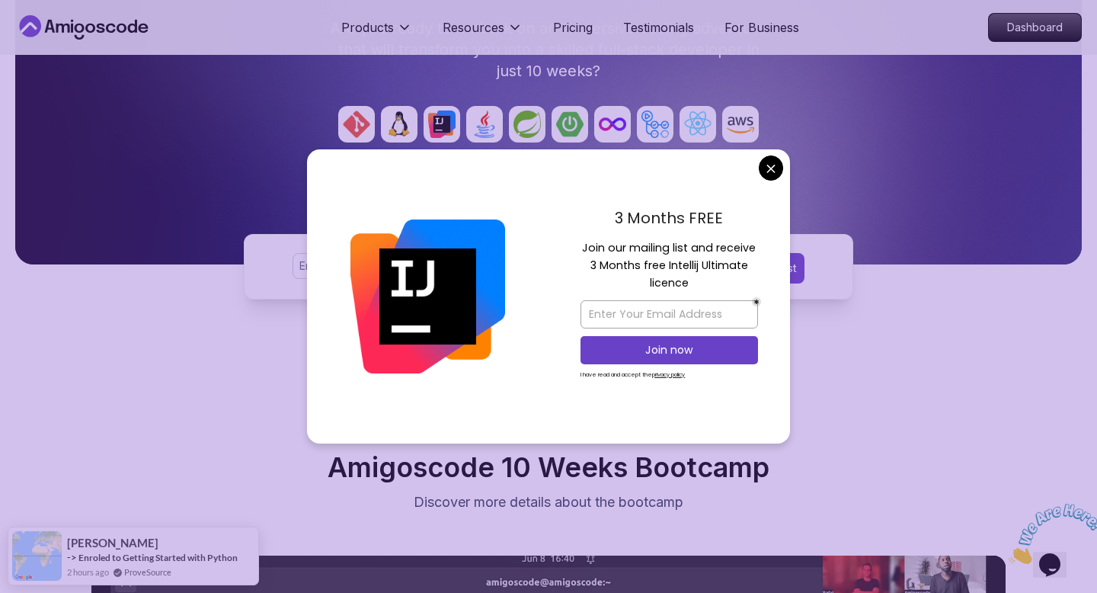
scroll to position [261, 0]
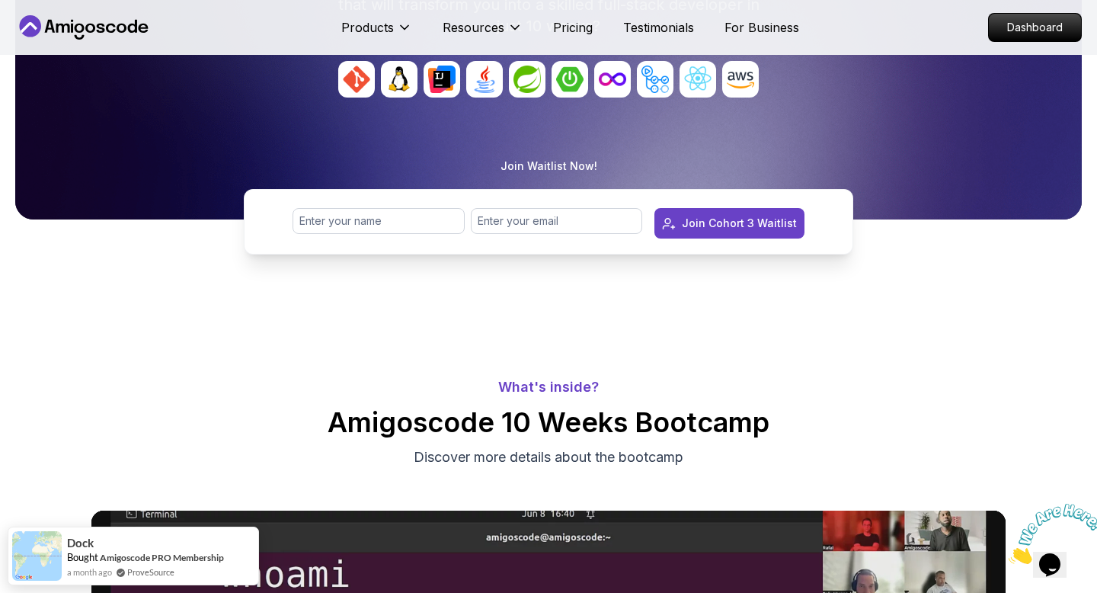
scroll to position [0, 0]
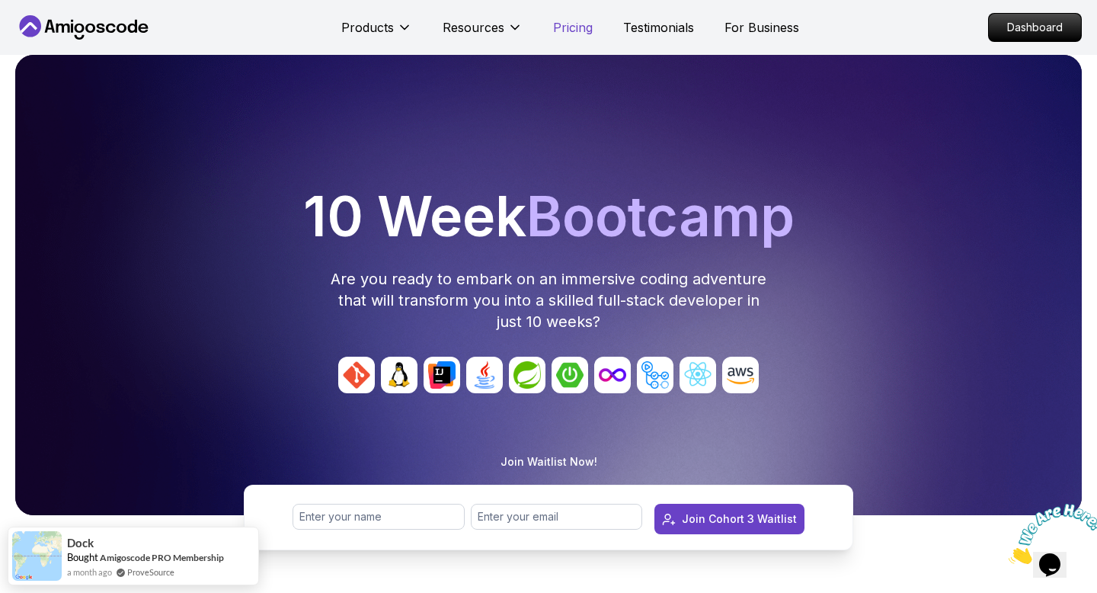
click at [577, 31] on p "Pricing" at bounding box center [573, 27] width 40 height 18
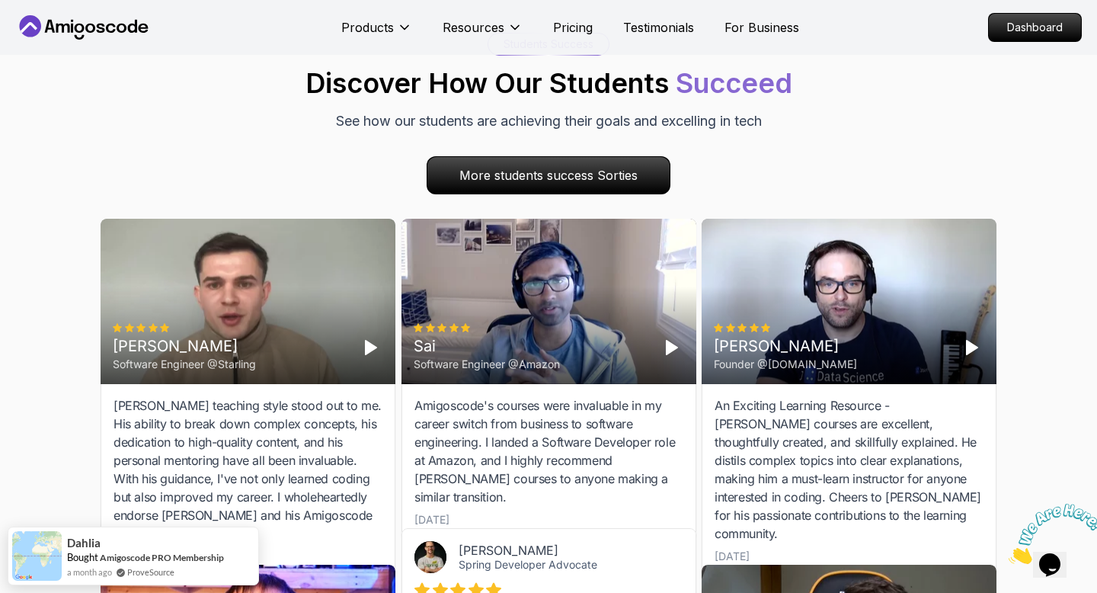
scroll to position [4518, 0]
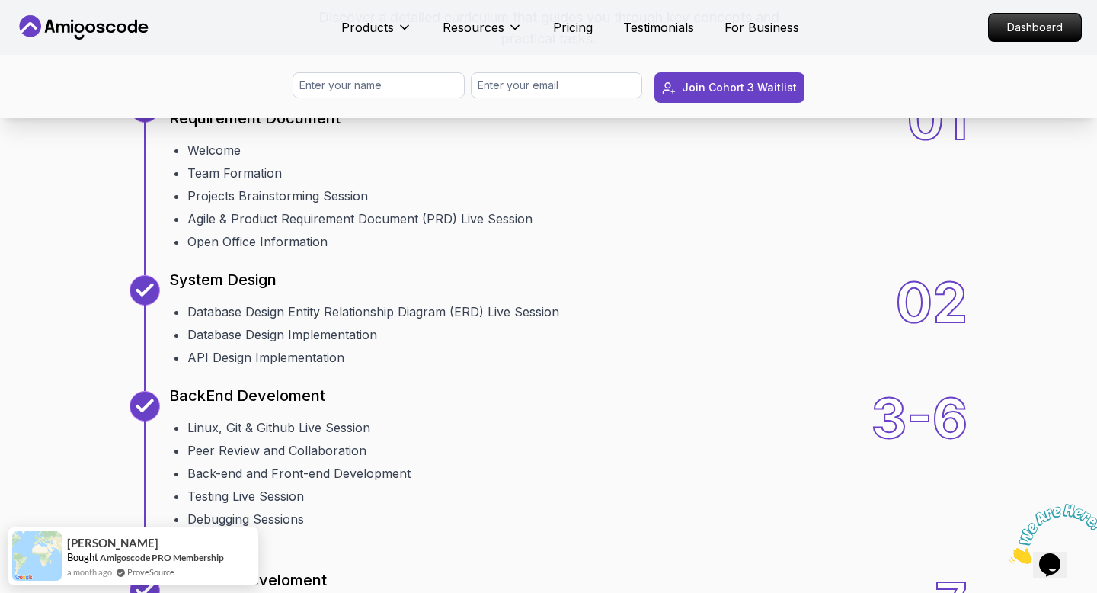
scroll to position [1904, 0]
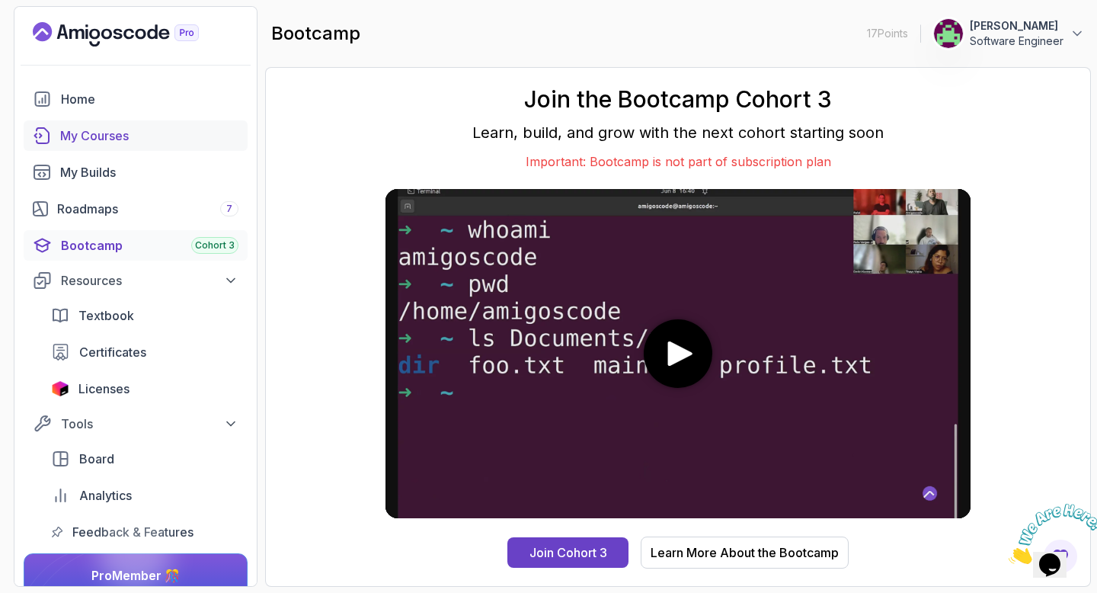
click at [179, 134] on div "My Courses" at bounding box center [149, 135] width 178 height 18
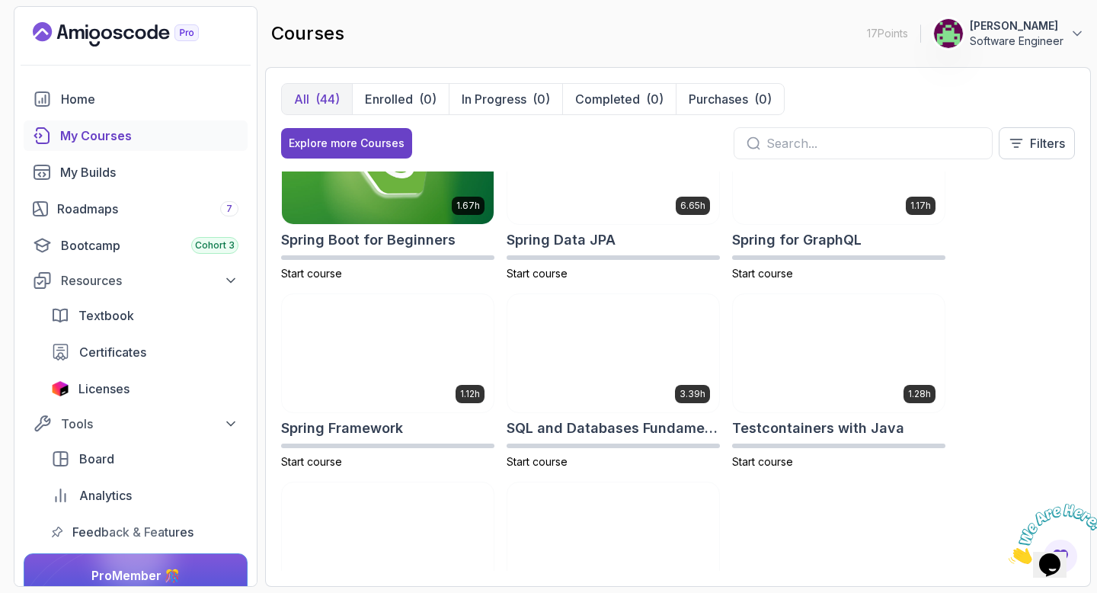
scroll to position [2330, 0]
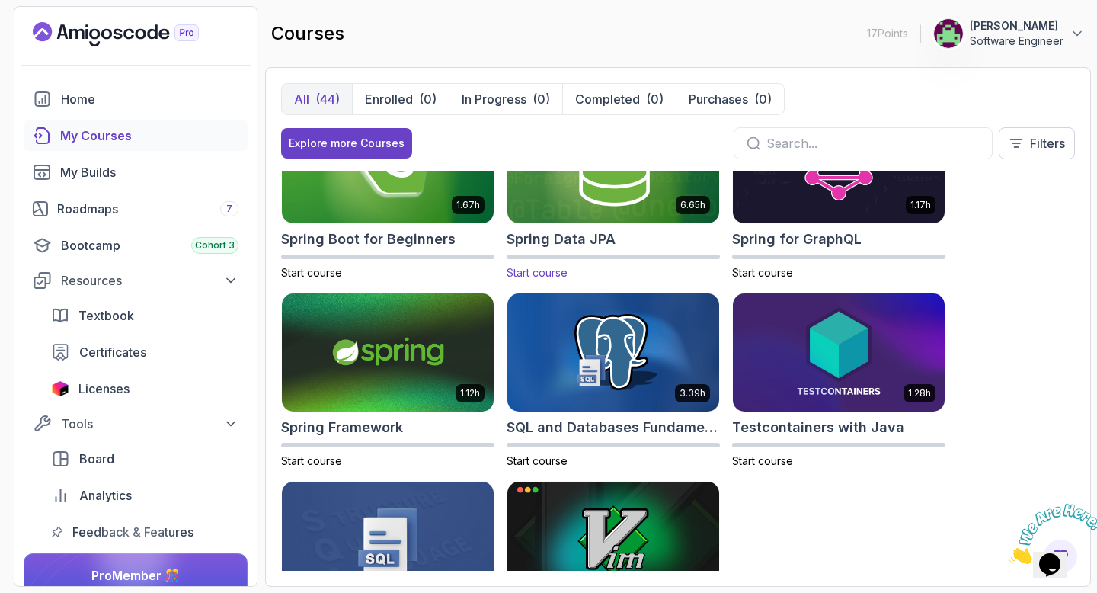
click at [548, 272] on span "Start course" at bounding box center [537, 272] width 61 height 13
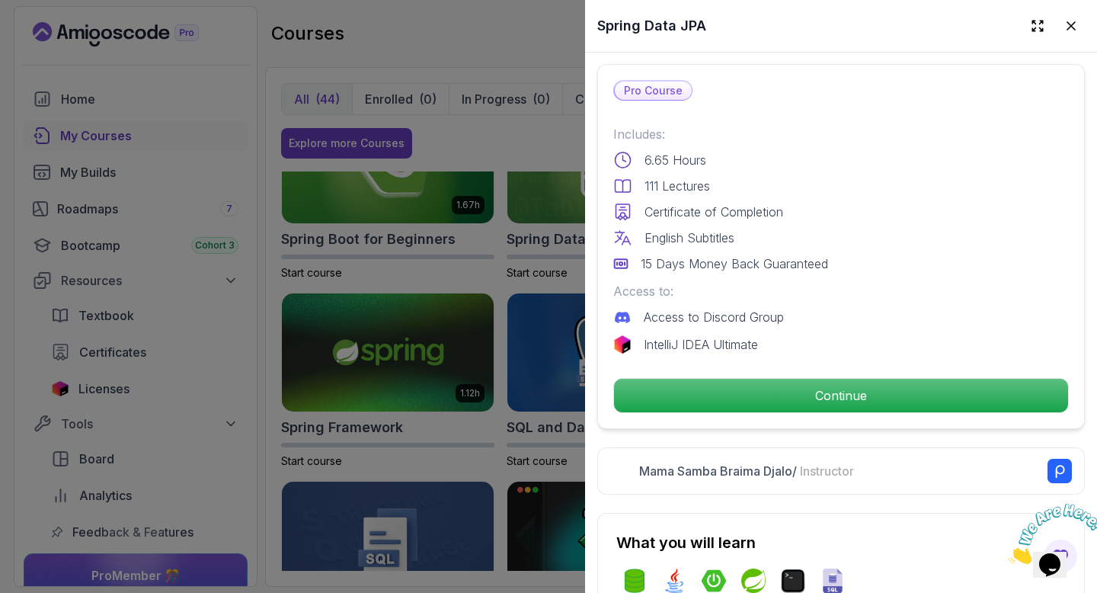
scroll to position [351, 0]
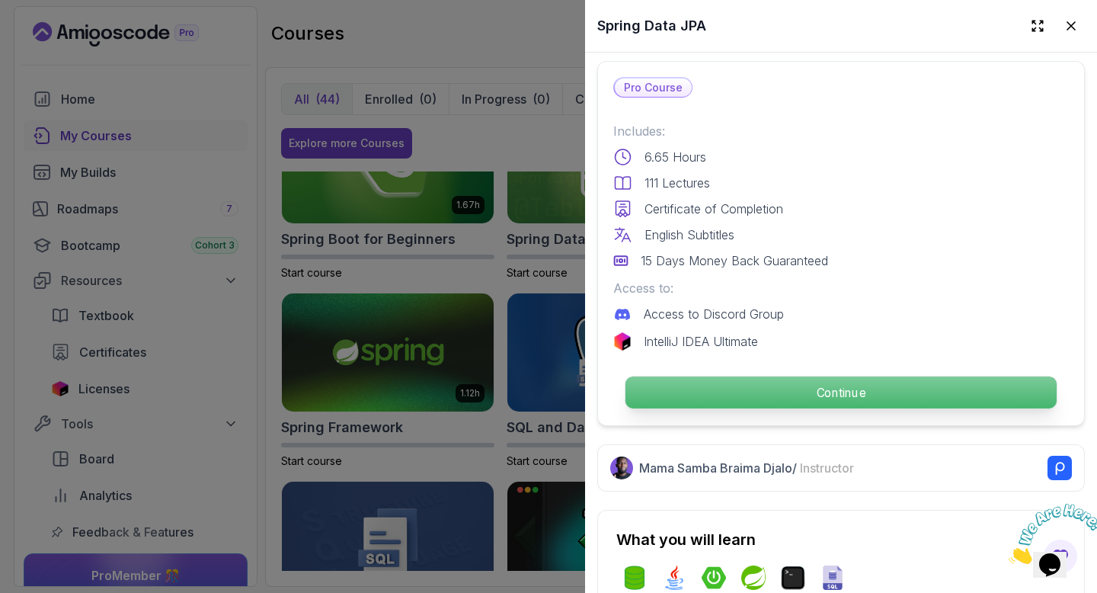
click at [697, 396] on p "Continue" at bounding box center [840, 392] width 431 height 32
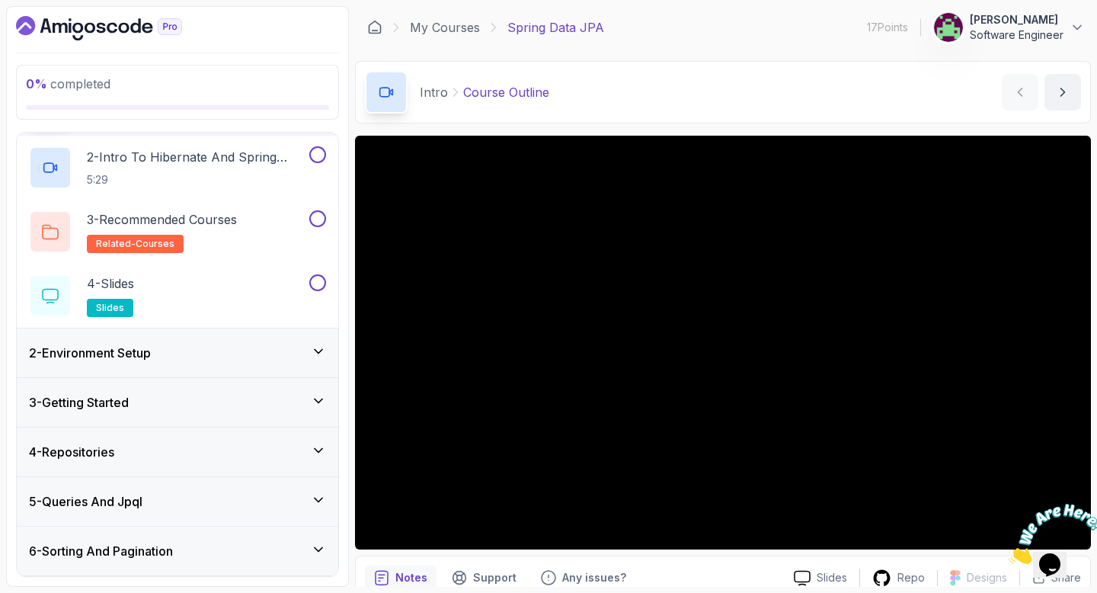
scroll to position [69, 0]
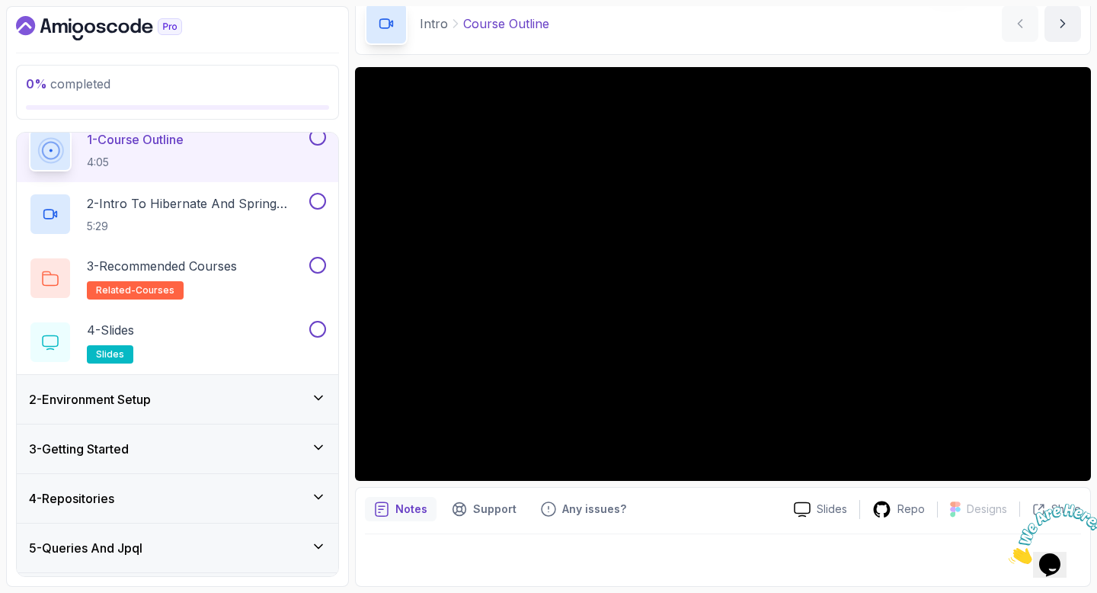
click at [205, 406] on div "2 - Environment Setup" at bounding box center [177, 399] width 297 height 18
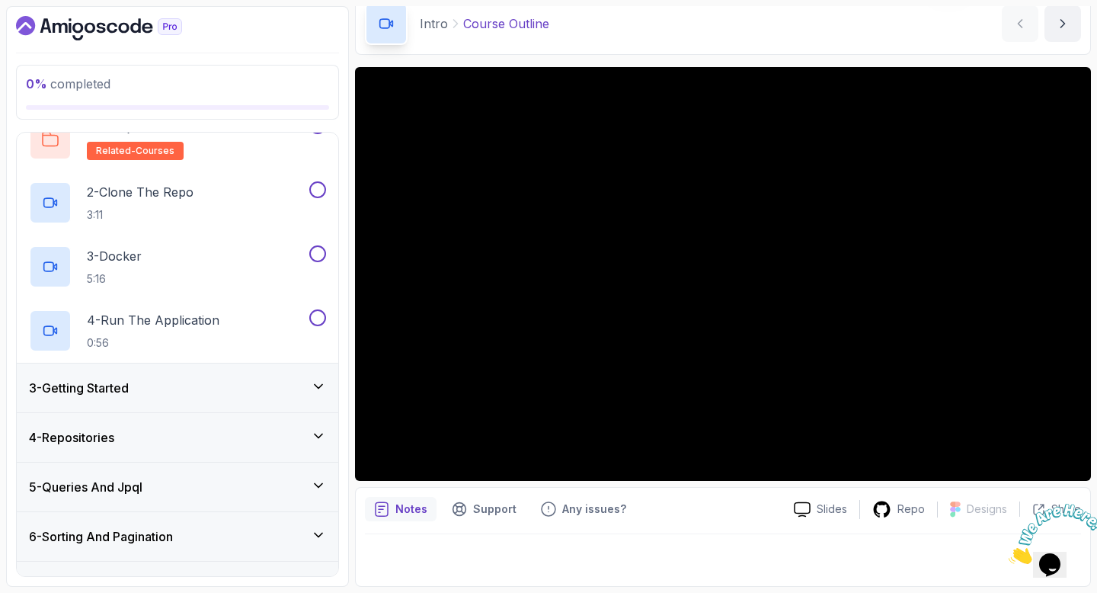
scroll to position [125, 0]
click at [229, 388] on div "3 - Getting Started" at bounding box center [177, 387] width 297 height 18
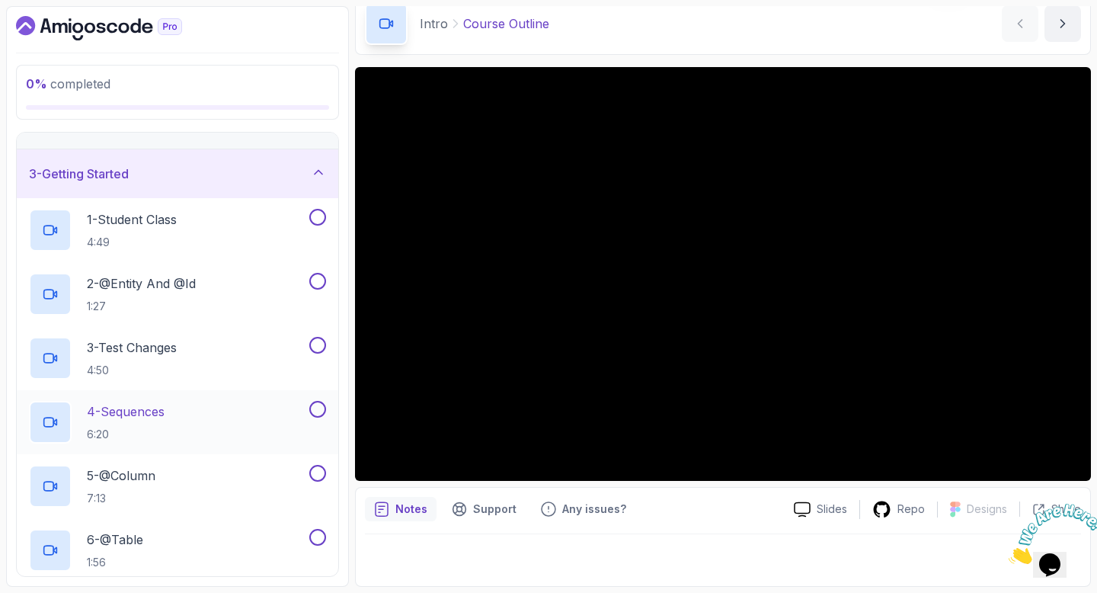
scroll to position [0, 0]
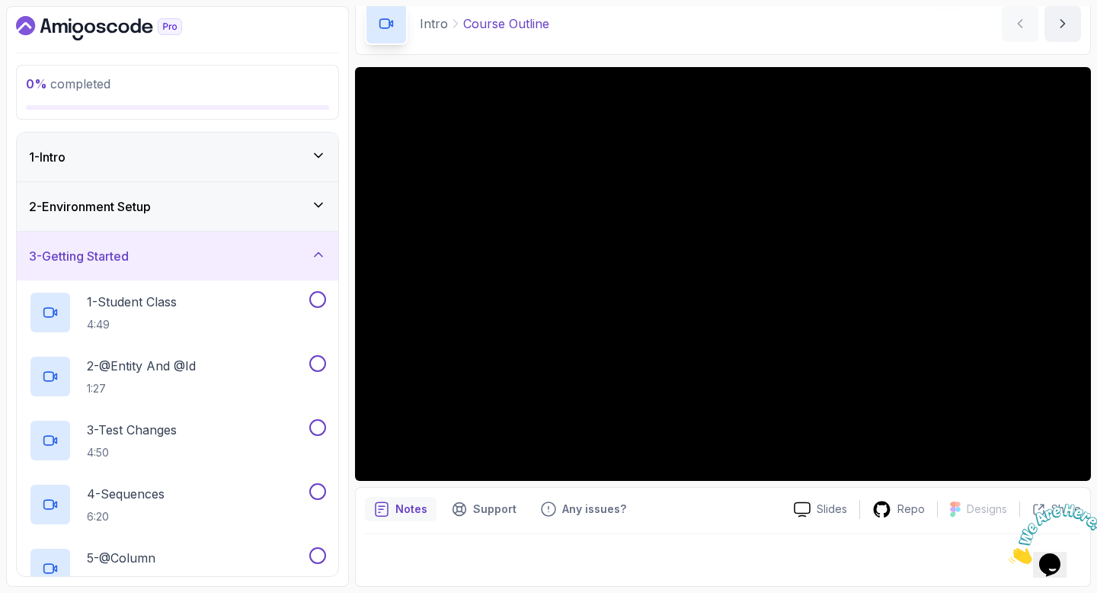
click at [251, 243] on div "3 - Getting Started" at bounding box center [177, 256] width 321 height 49
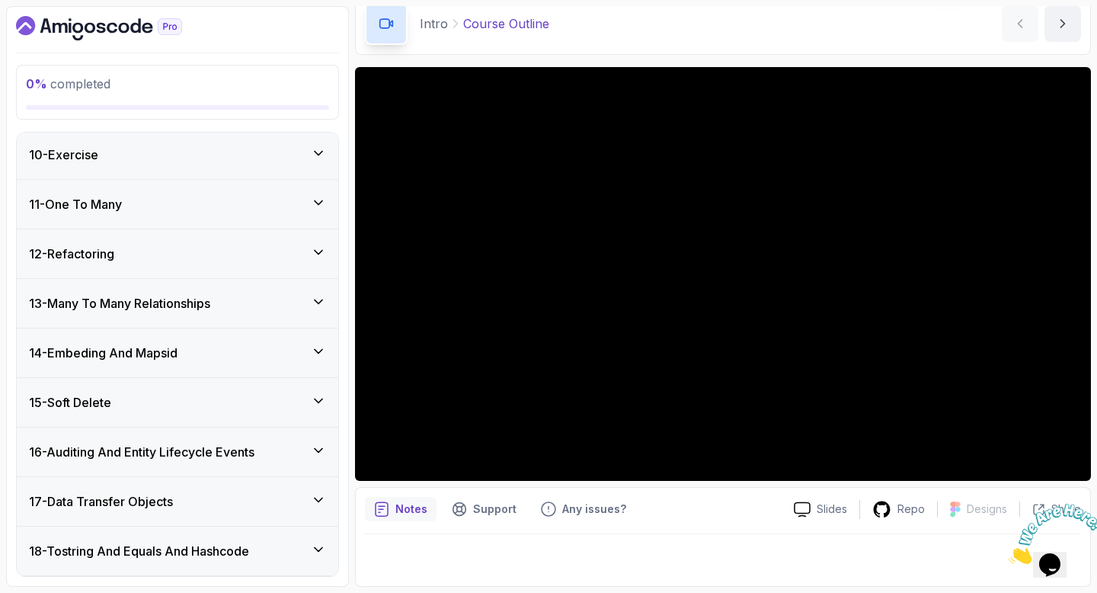
scroll to position [452, 0]
